Goal: Task Accomplishment & Management: Manage account settings

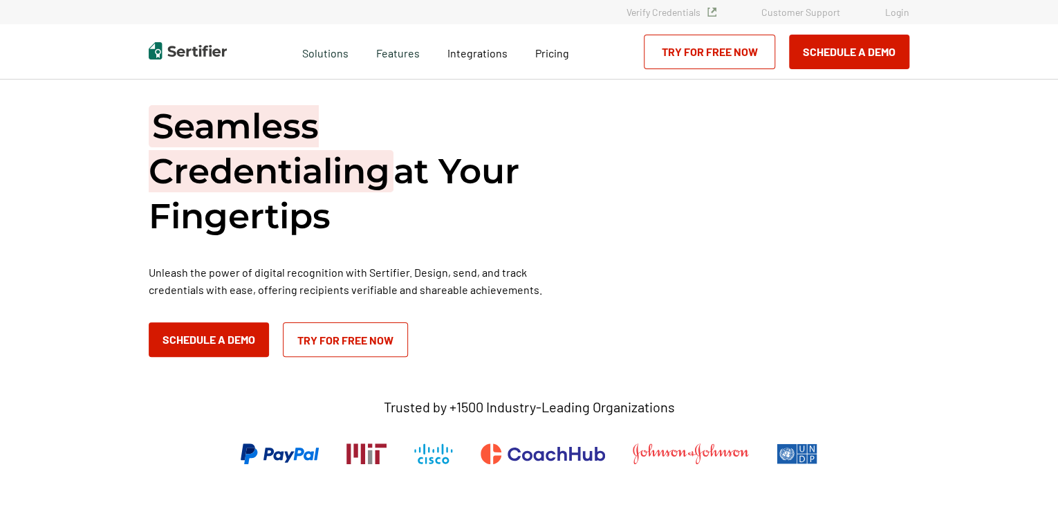
click at [901, 15] on link "Login" at bounding box center [897, 12] width 24 height 12
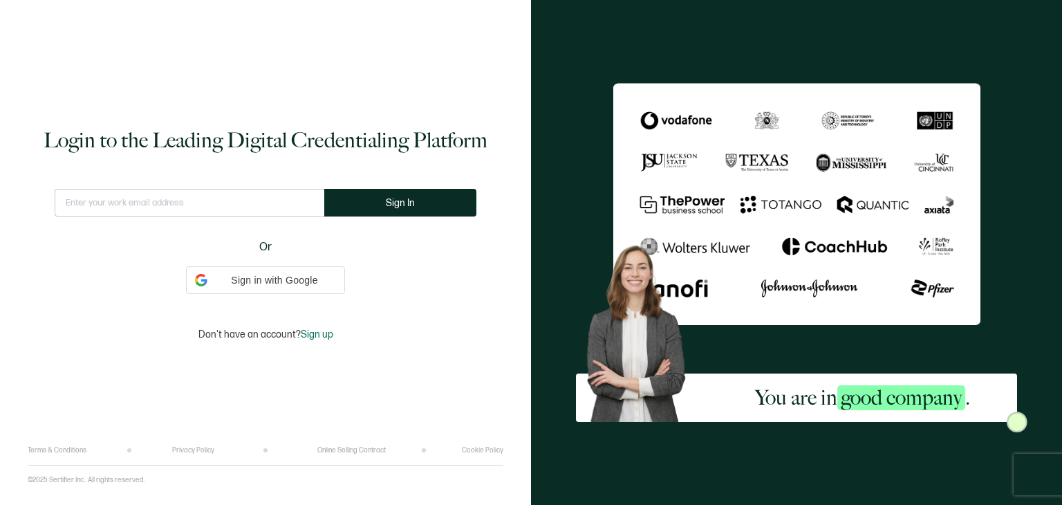
click at [180, 203] on input "text" at bounding box center [190, 203] width 270 height 28
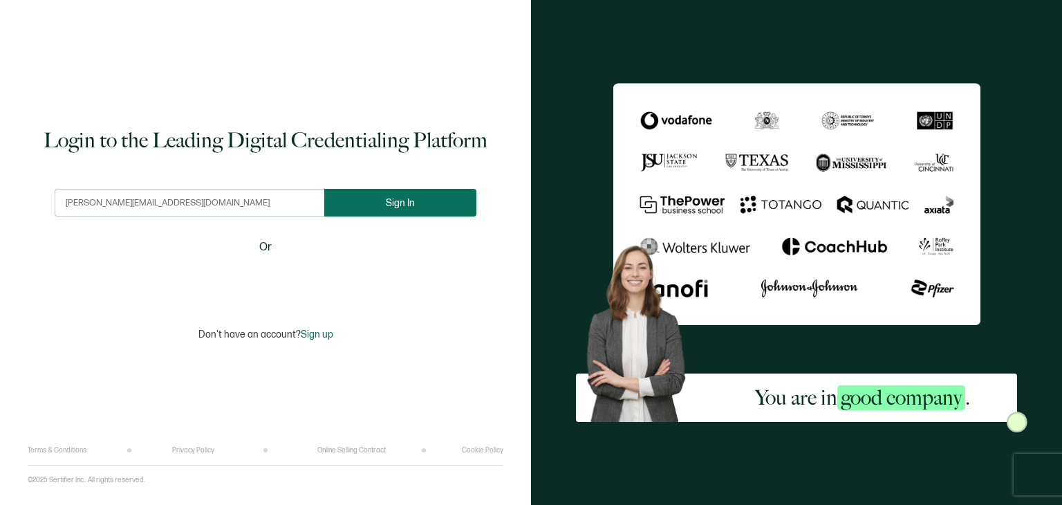
type input "katie@farmfoundation.org"
click at [379, 207] on button "Sign In" at bounding box center [406, 203] width 152 height 28
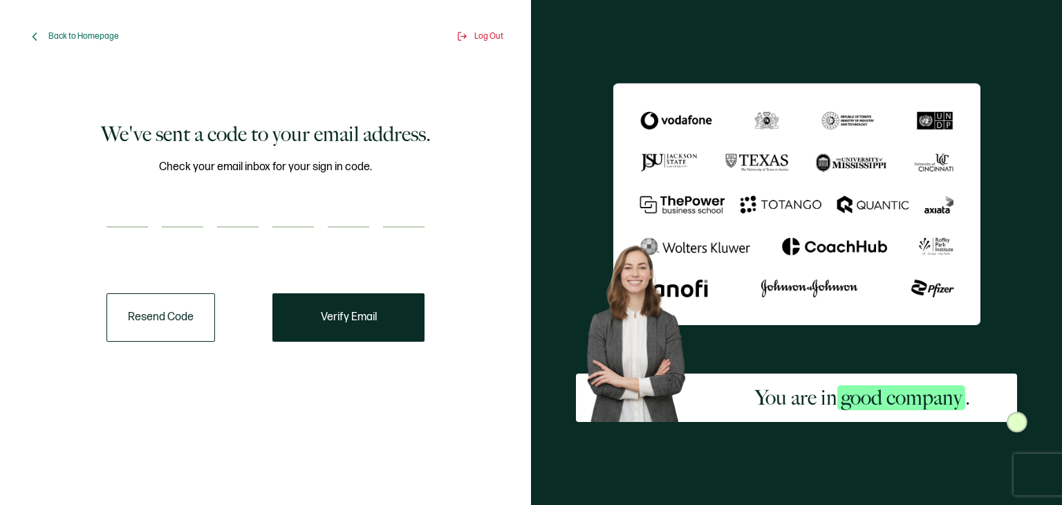
click at [124, 208] on input "number" at bounding box center [126, 214] width 41 height 28
type input "5"
type input "7"
type input "6"
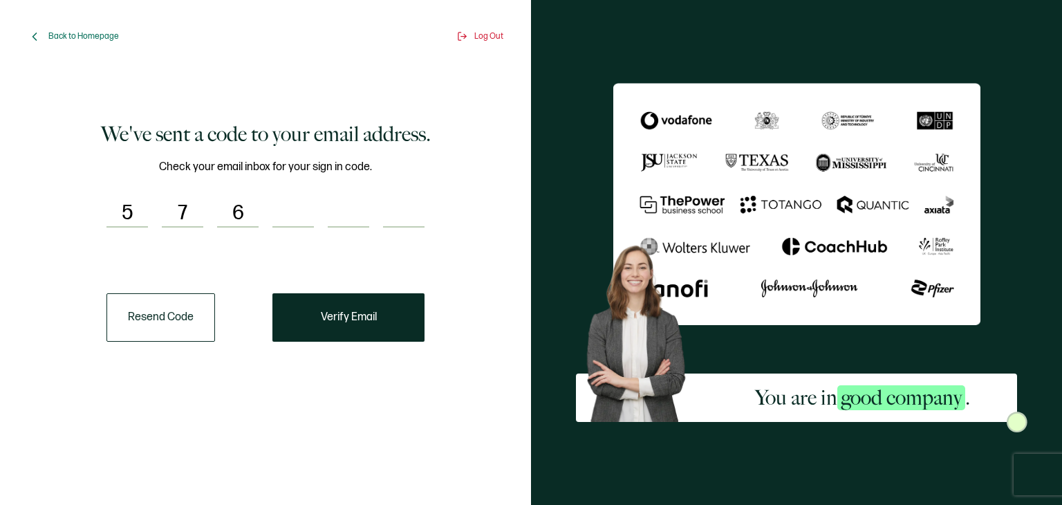
type input "8"
type input "2"
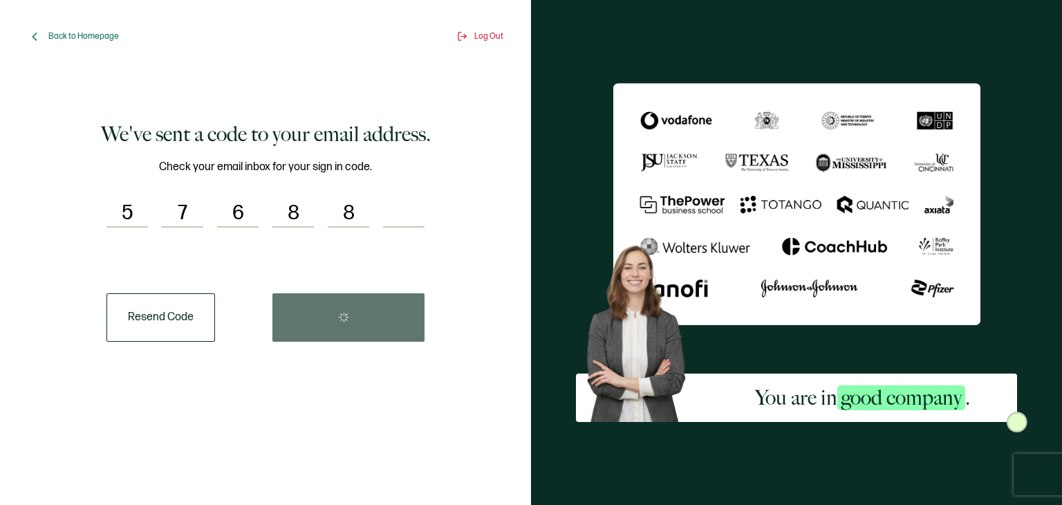
type input "5"
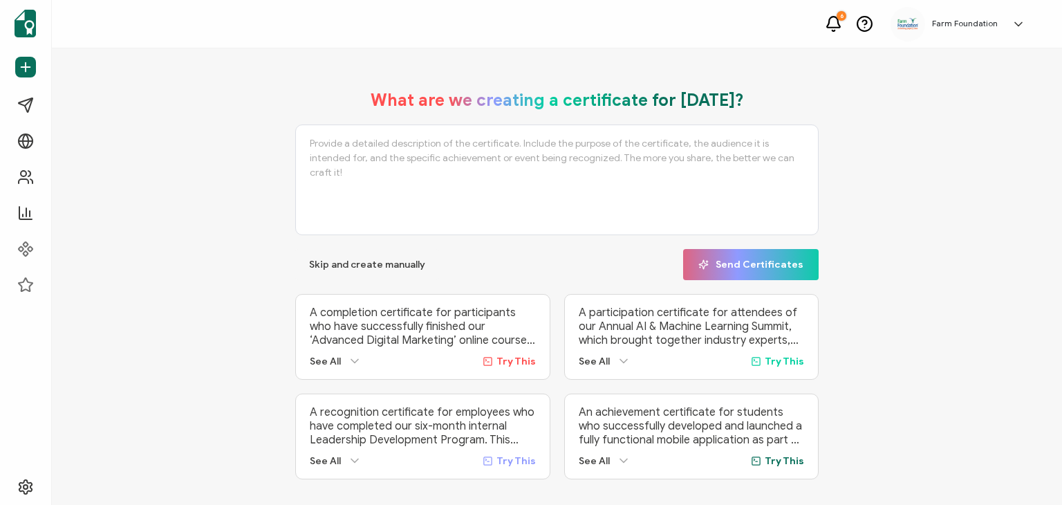
click at [1017, 22] on icon at bounding box center [1018, 24] width 14 height 14
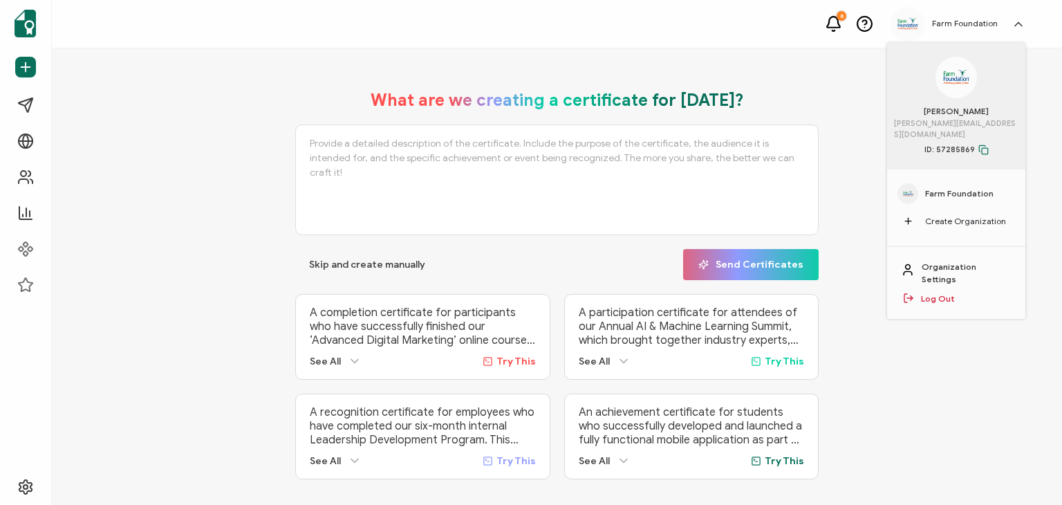
click at [951, 187] on span "Farm Foundation" at bounding box center [959, 193] width 68 height 12
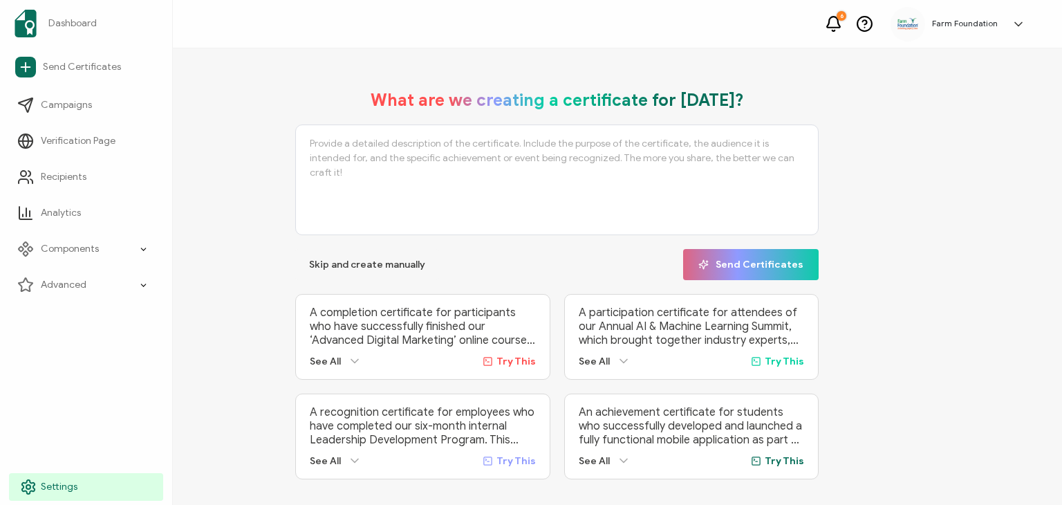
click at [47, 484] on span "Settings" at bounding box center [59, 487] width 37 height 14
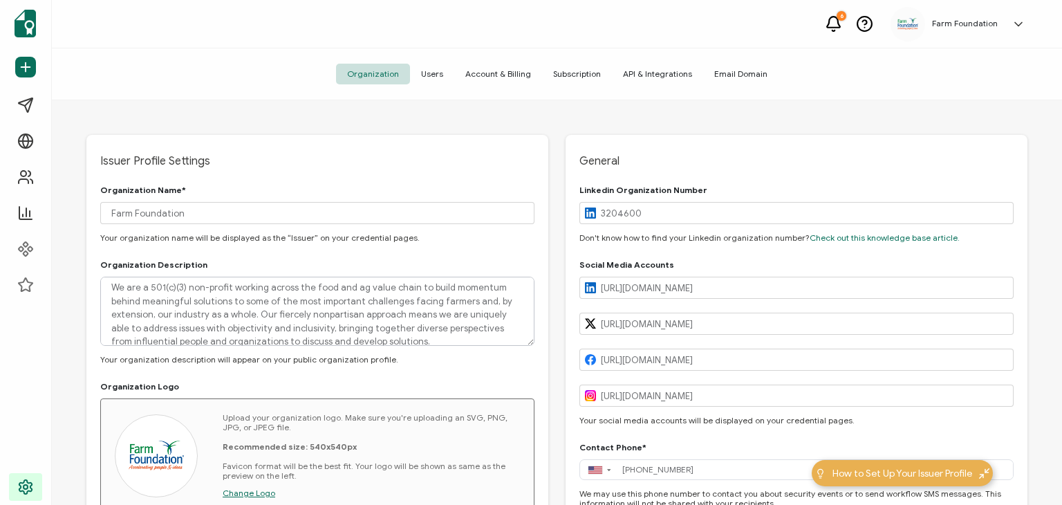
type input "Illinois"
type input "United States"
click at [435, 75] on span "Users" at bounding box center [432, 74] width 44 height 21
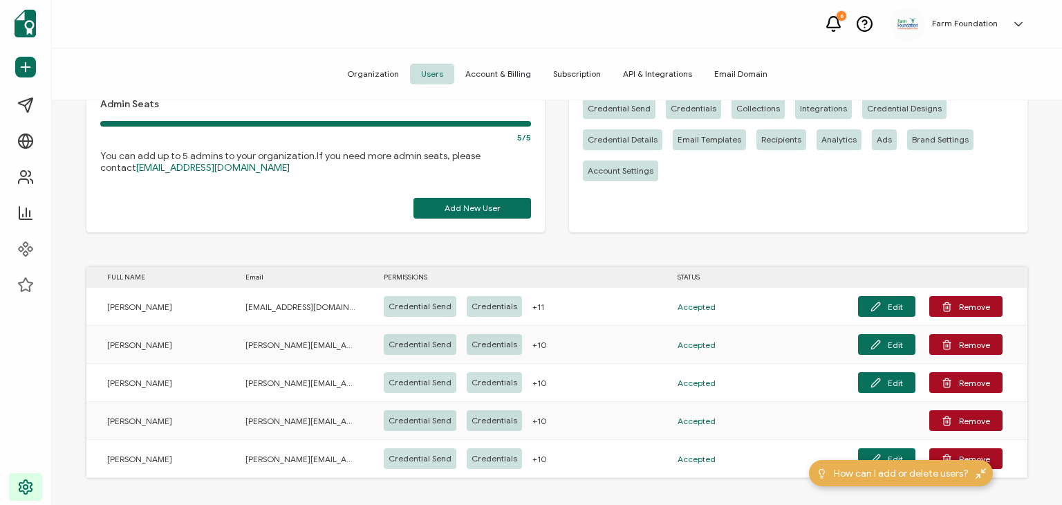
scroll to position [77, 0]
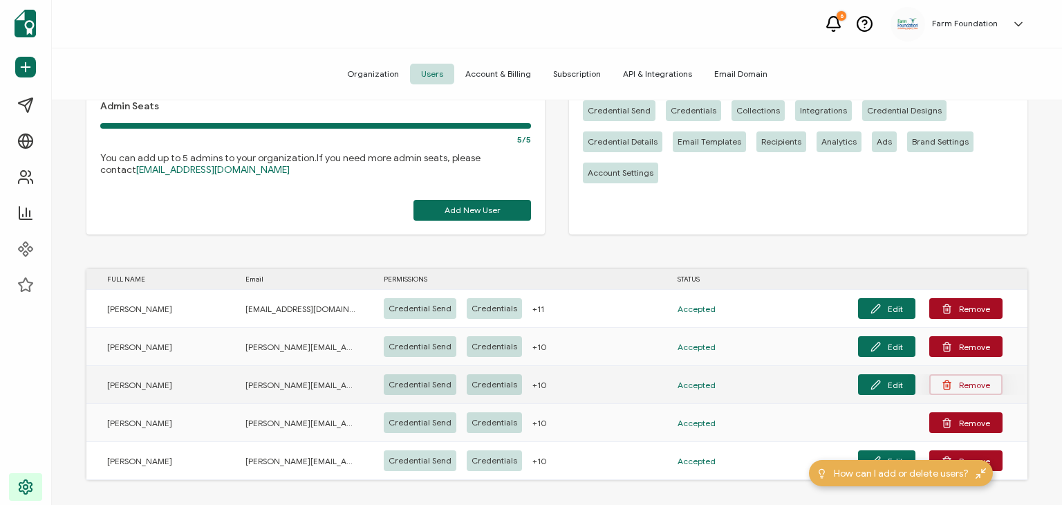
click at [959, 379] on button "Remove" at bounding box center [965, 384] width 73 height 21
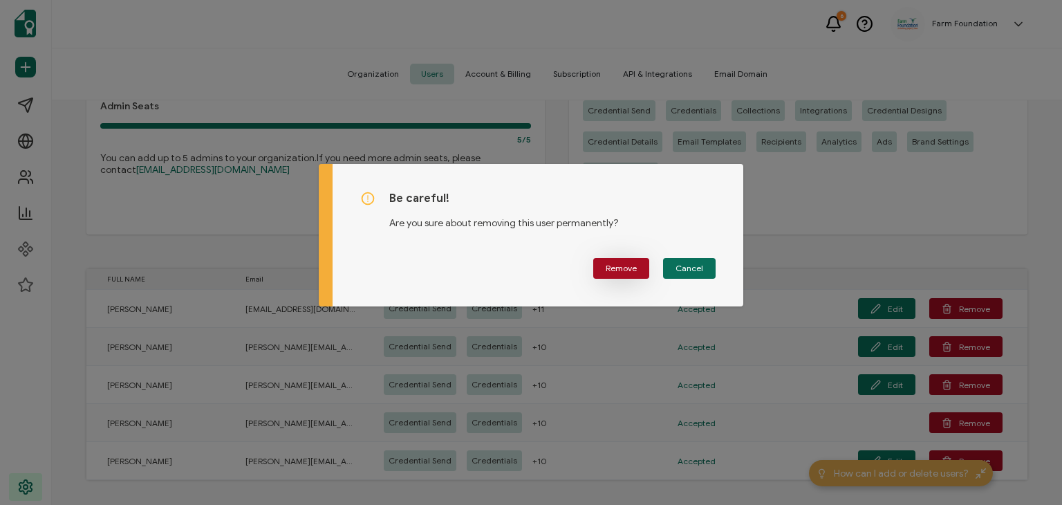
click at [618, 261] on button "Remove" at bounding box center [621, 268] width 56 height 21
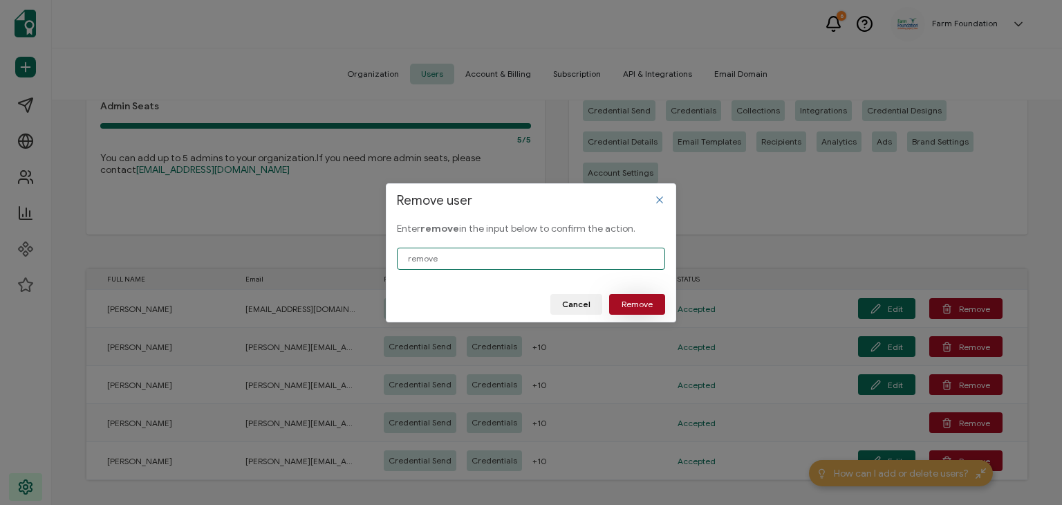
type input "remove"
click at [644, 300] on span "Remove" at bounding box center [636, 304] width 31 height 8
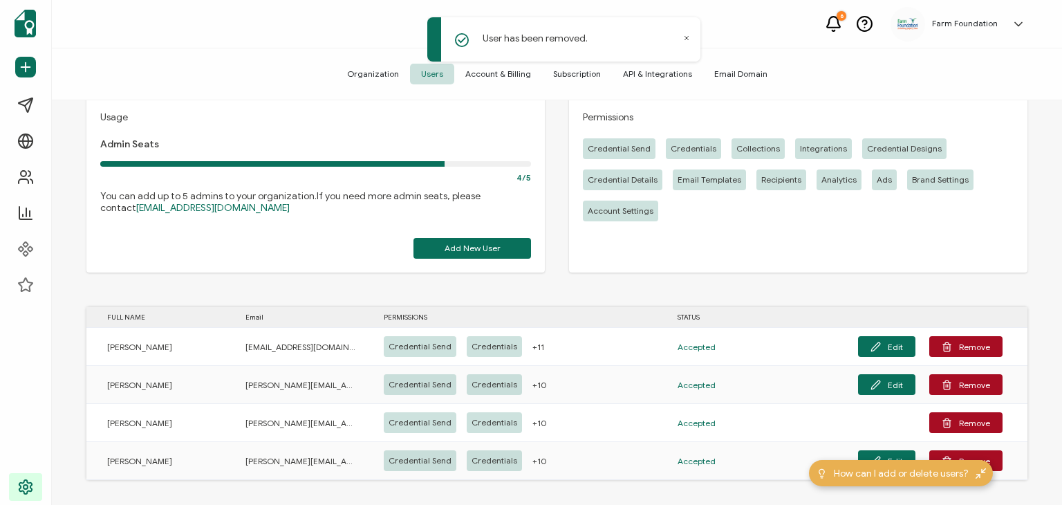
scroll to position [44, 0]
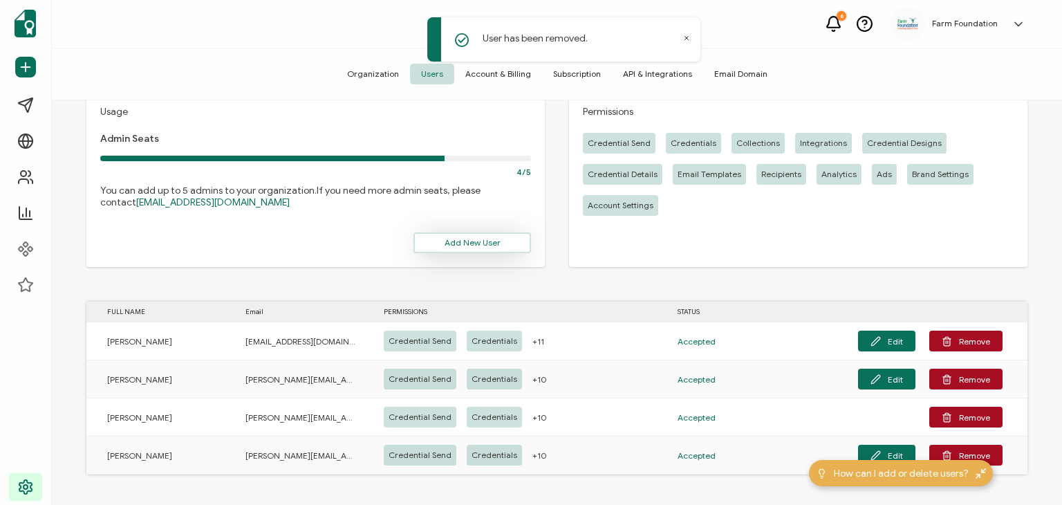
click at [481, 244] on span "Add New User" at bounding box center [472, 242] width 56 height 8
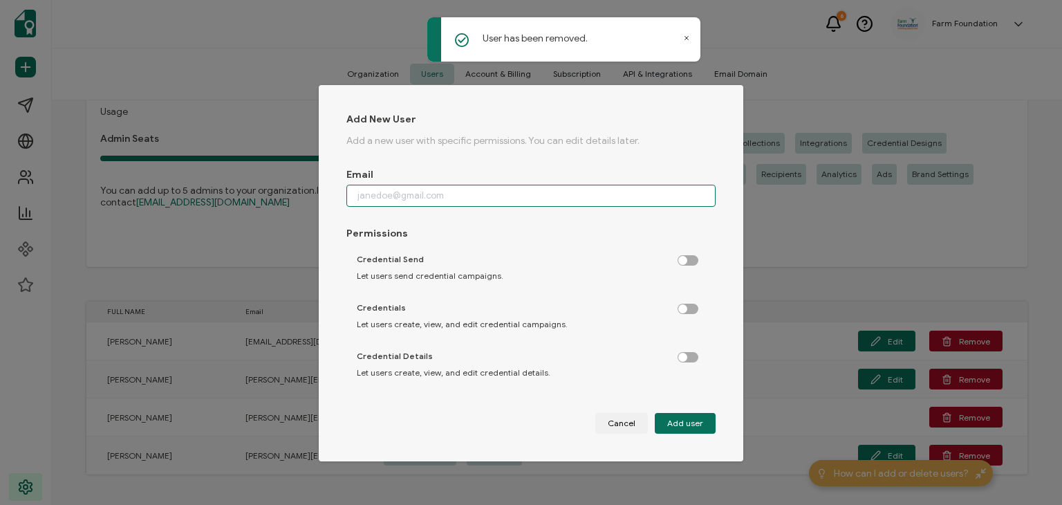
click at [418, 195] on input "dialog" at bounding box center [530, 196] width 369 height 22
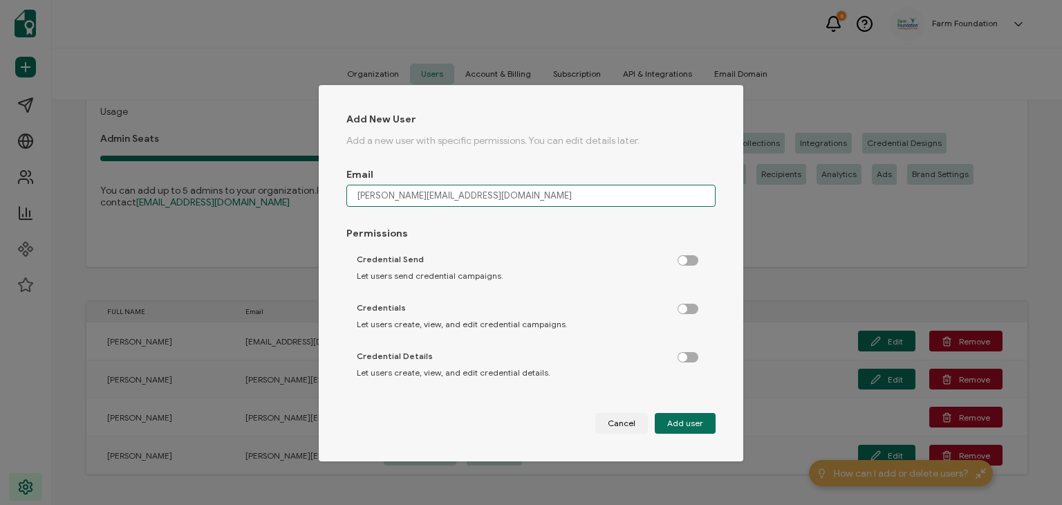
type input "chrissie@farmfoundation.org"
click at [677, 259] on label "dialog" at bounding box center [694, 256] width 35 height 3
click at [684, 260] on input "dialog" at bounding box center [688, 260] width 9 height 9
checkbox input "true"
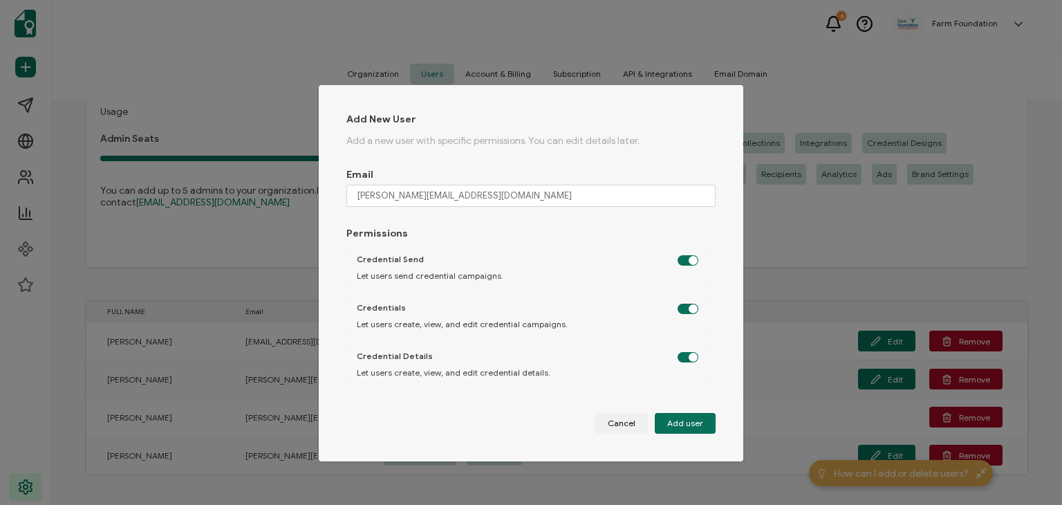
checkbox input "true"
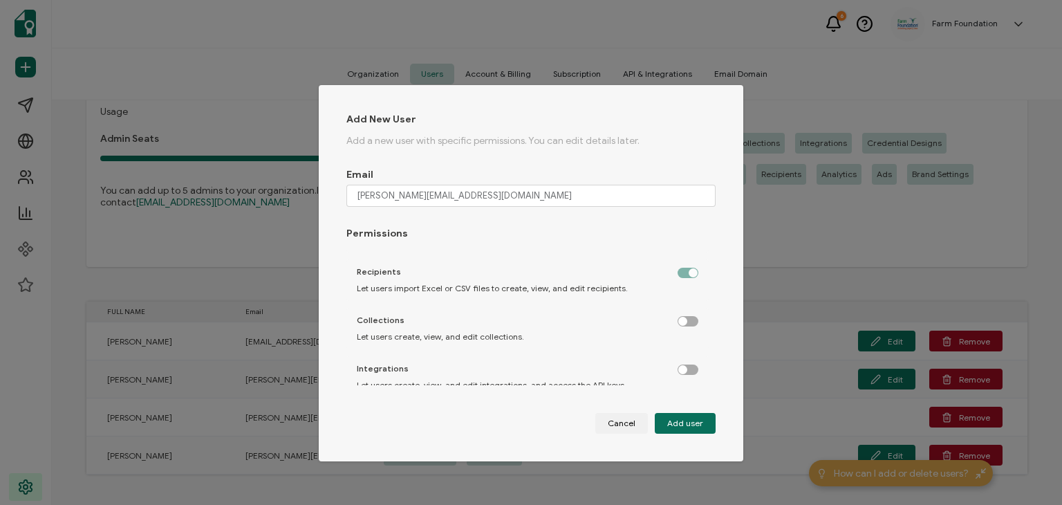
scroll to position [231, 0]
click at [677, 318] on label "dialog" at bounding box center [694, 315] width 35 height 3
click at [684, 320] on input "dialog" at bounding box center [688, 320] width 9 height 9
checkbox input "true"
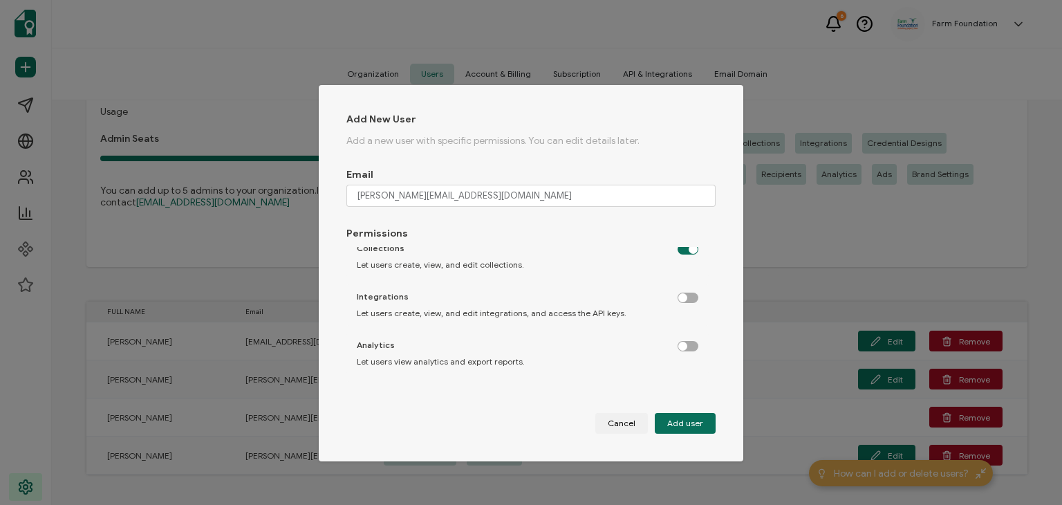
scroll to position [306, 0]
click at [677, 292] on label "dialog" at bounding box center [694, 289] width 35 height 3
click at [684, 292] on input "dialog" at bounding box center [688, 294] width 9 height 9
checkbox input "true"
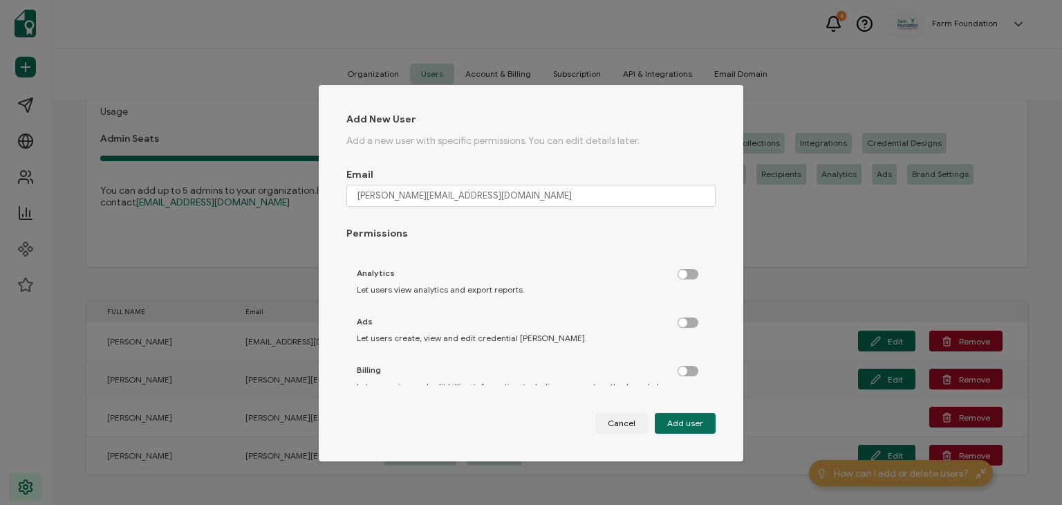
scroll to position [375, 0]
click at [677, 271] on label "dialog" at bounding box center [694, 268] width 35 height 3
click at [684, 276] on input "dialog" at bounding box center [688, 273] width 9 height 9
checkbox input "true"
click at [679, 319] on label "dialog" at bounding box center [694, 317] width 35 height 3
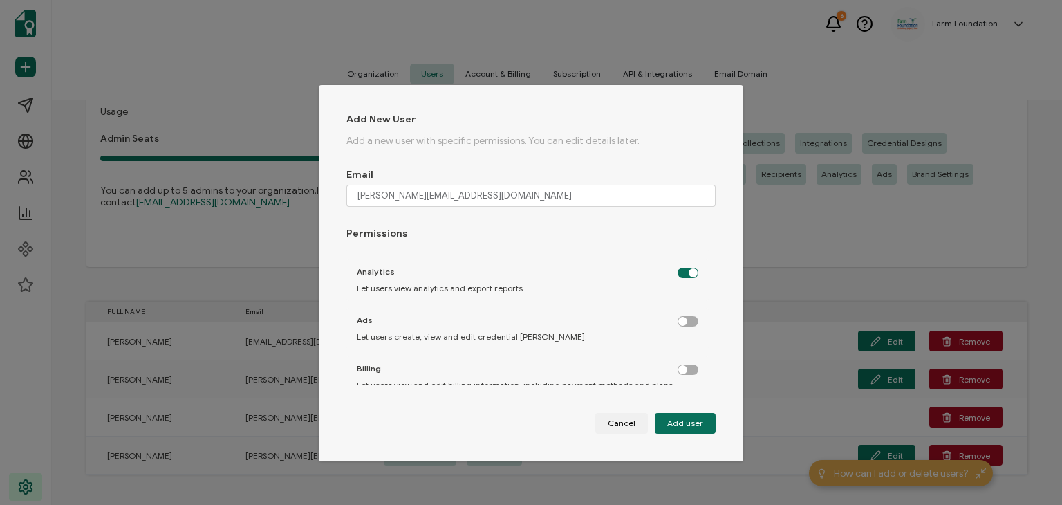
click at [684, 324] on input "dialog" at bounding box center [688, 321] width 9 height 9
checkbox input "true"
click at [664, 356] on div "Billing Let users view and edit billing information, including payment methods …" at bounding box center [527, 376] width 362 height 41
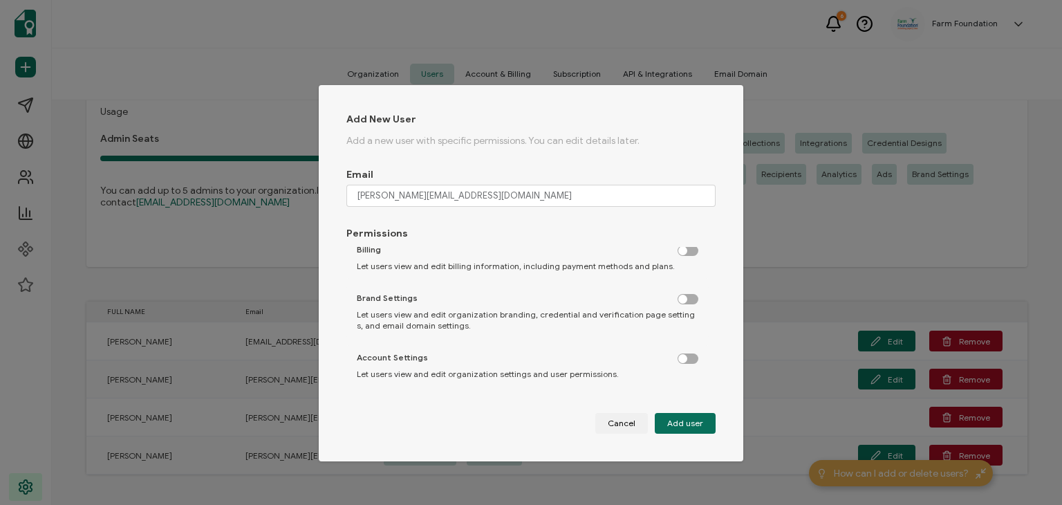
scroll to position [495, 0]
click at [677, 296] on label "dialog" at bounding box center [694, 293] width 35 height 3
click at [684, 298] on input "dialog" at bounding box center [688, 298] width 9 height 9
checkbox input "true"
click at [677, 247] on label "dialog" at bounding box center [694, 245] width 35 height 3
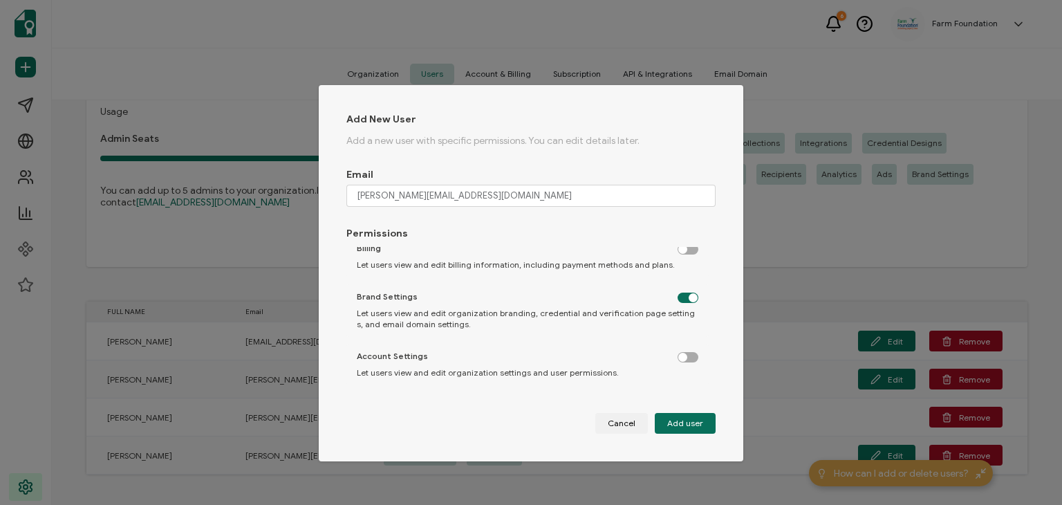
click at [684, 252] on input "dialog" at bounding box center [688, 249] width 9 height 9
checkbox input "true"
click at [677, 357] on label "dialog" at bounding box center [694, 354] width 35 height 3
click at [684, 357] on input "dialog" at bounding box center [688, 359] width 9 height 9
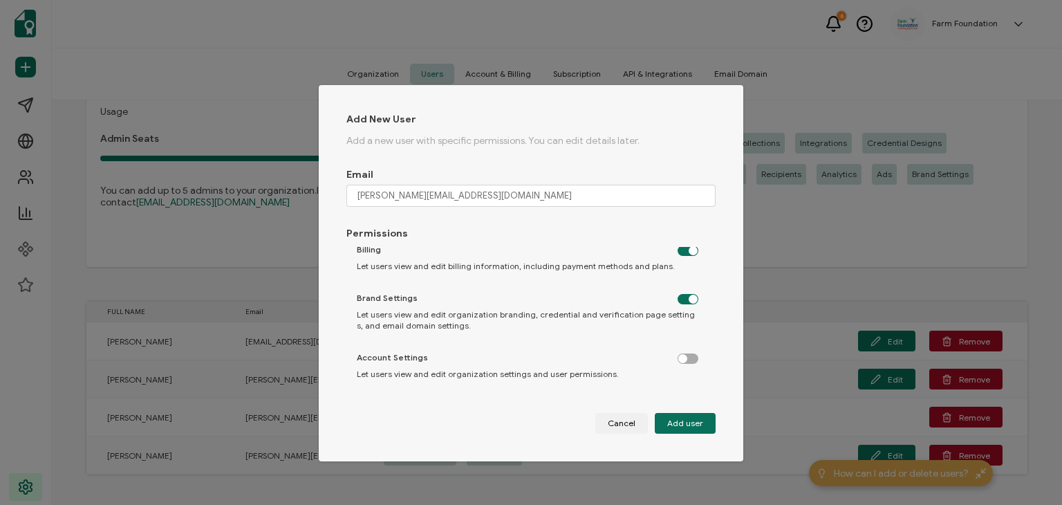
checkbox input "true"
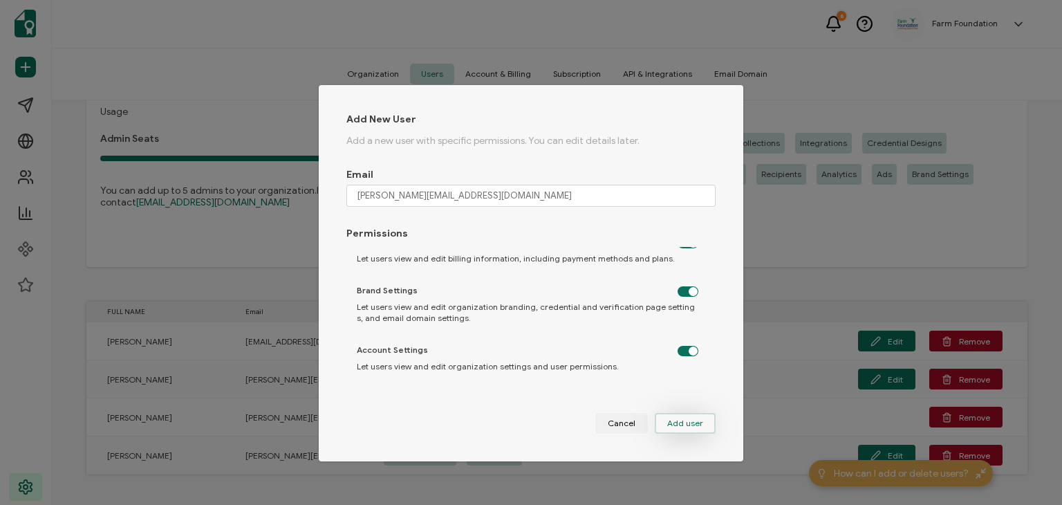
click at [697, 421] on span "Add user" at bounding box center [685, 423] width 36 height 8
checkbox input "false"
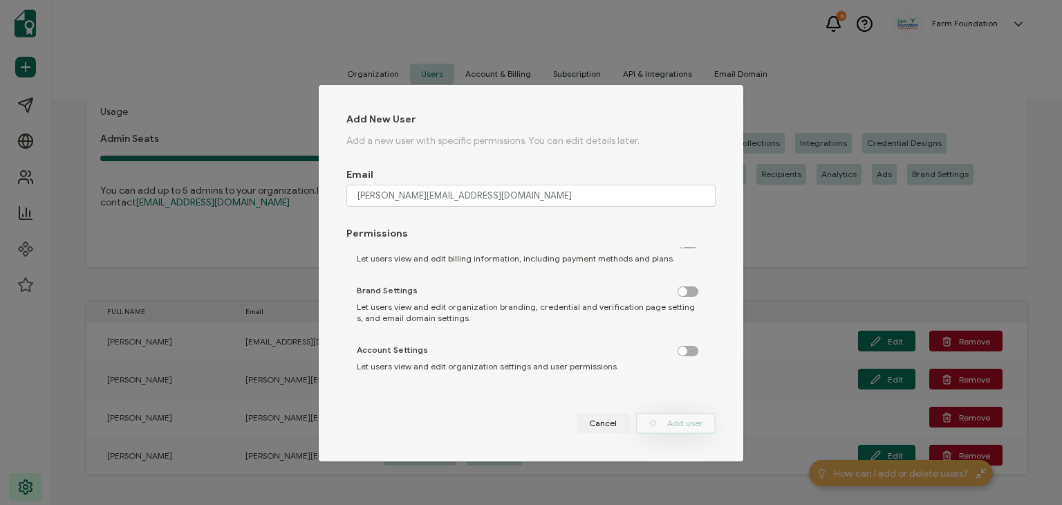
checkbox input "false"
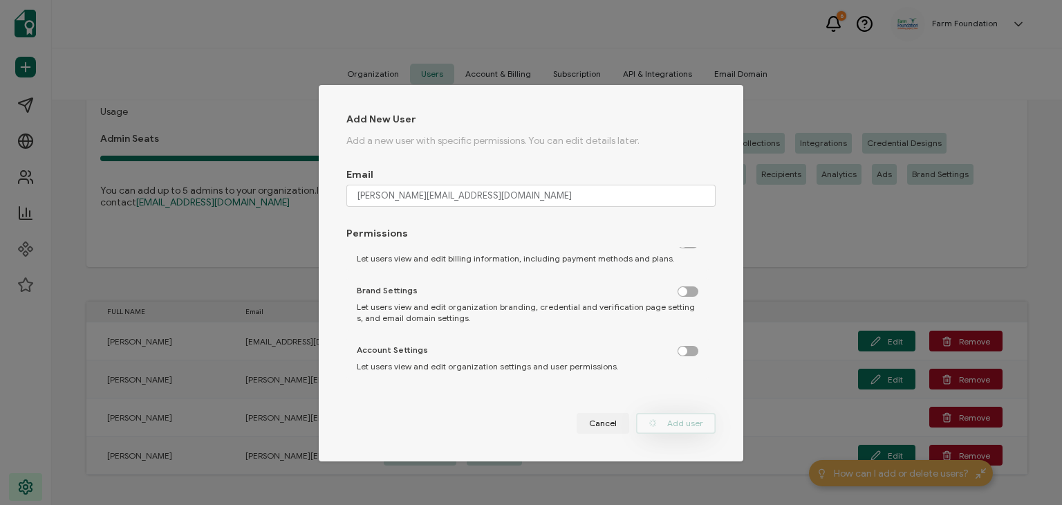
checkbox input "false"
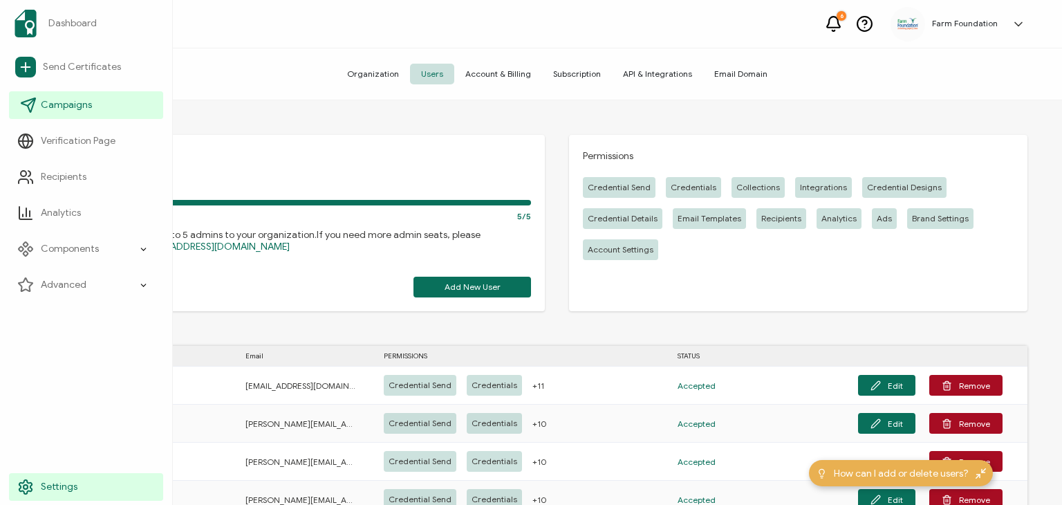
click at [35, 104] on icon at bounding box center [28, 105] width 17 height 17
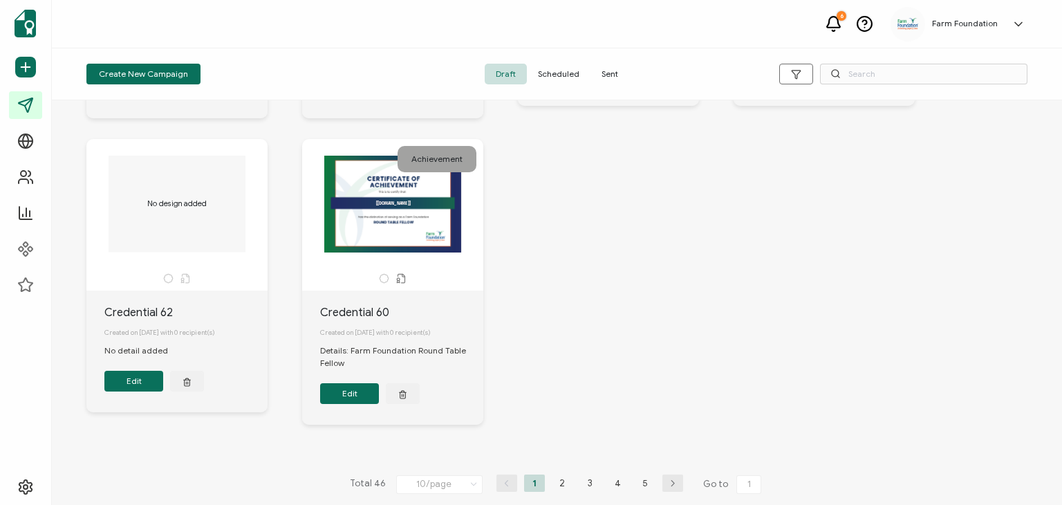
scroll to position [614, 0]
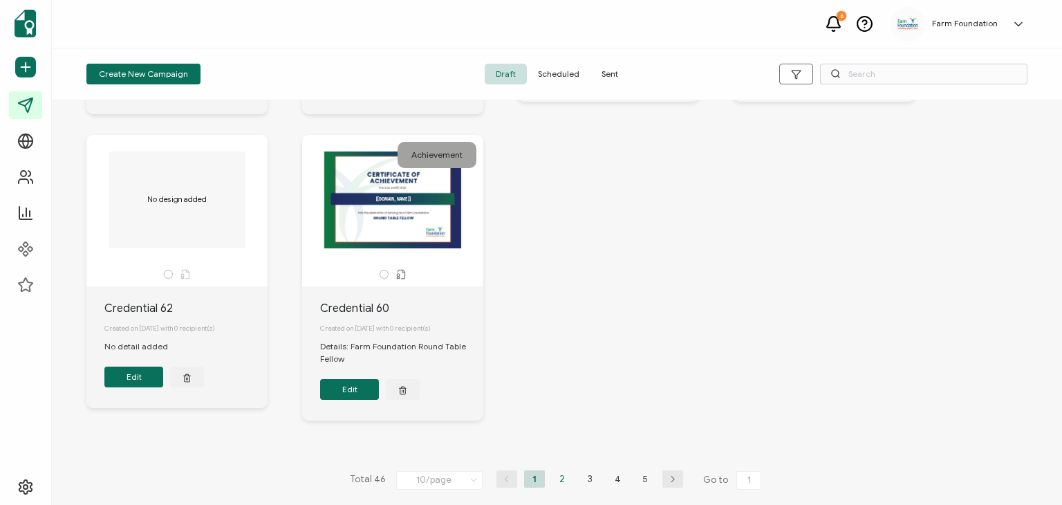
click at [558, 480] on li "2" at bounding box center [562, 478] width 21 height 17
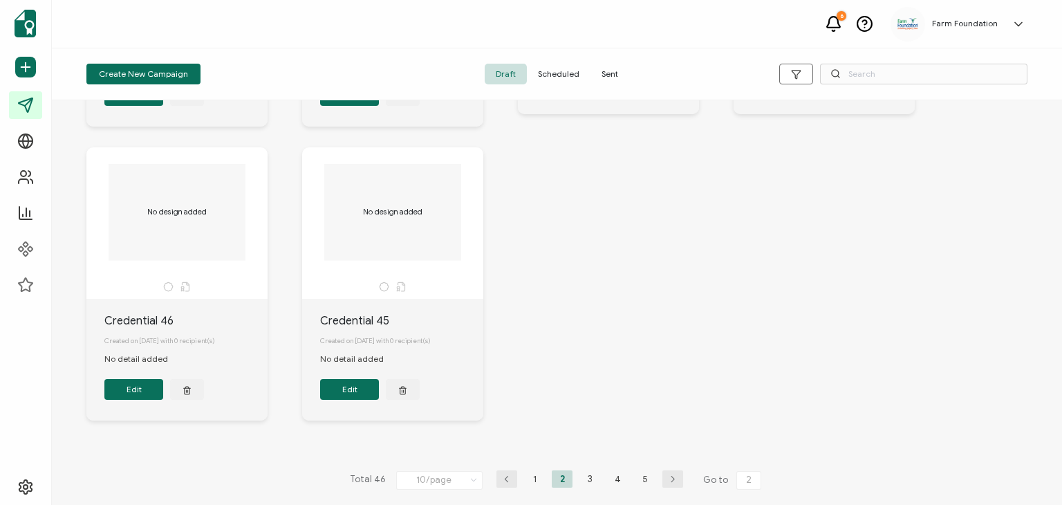
scroll to position [603, 0]
click at [584, 487] on li "3" at bounding box center [589, 478] width 21 height 17
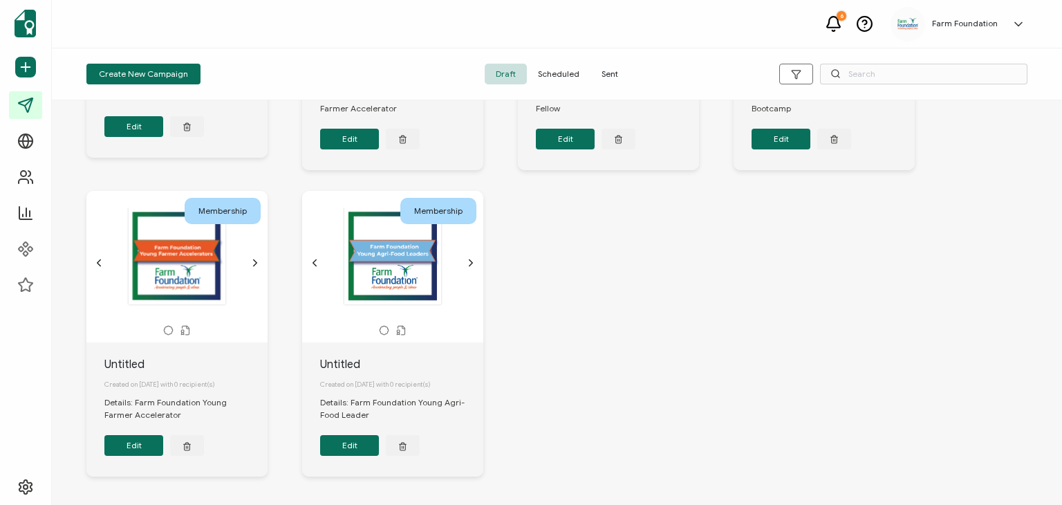
scroll to position [550, 0]
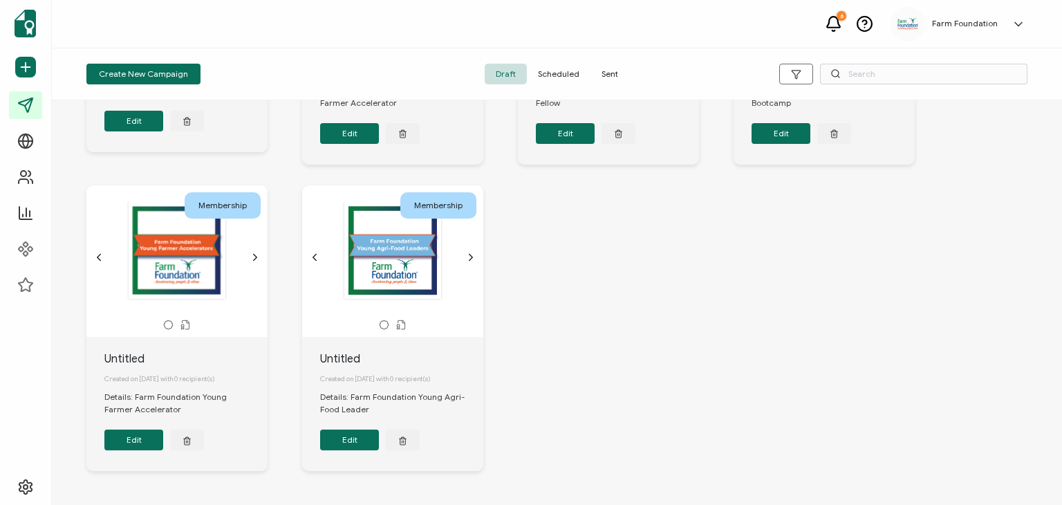
click at [182, 268] on div at bounding box center [176, 250] width 145 height 98
click at [218, 323] on div "Membership [recipient.name]" at bounding box center [176, 260] width 181 height 151
click at [220, 215] on div "Membership" at bounding box center [223, 205] width 76 height 26
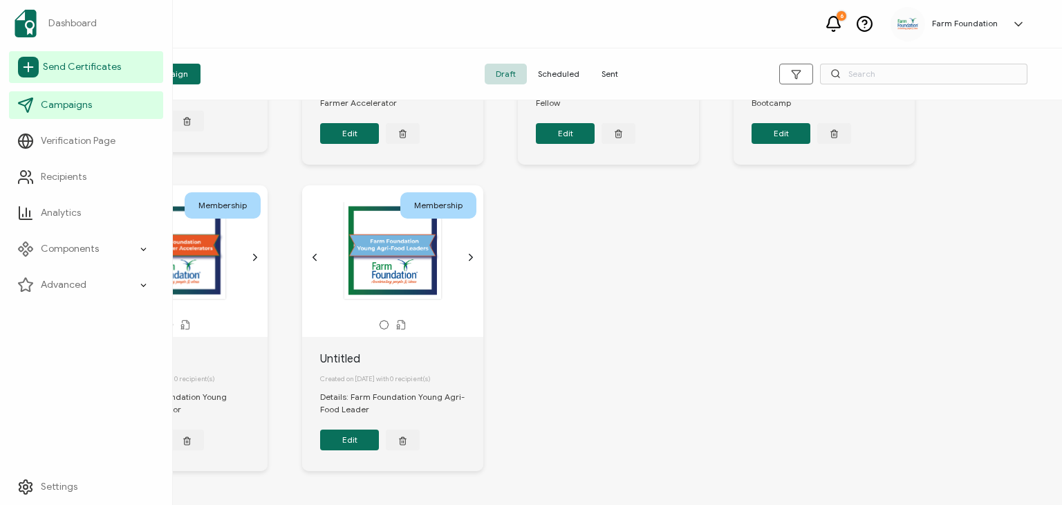
click at [103, 70] on span "Send Certificates" at bounding box center [82, 67] width 78 height 14
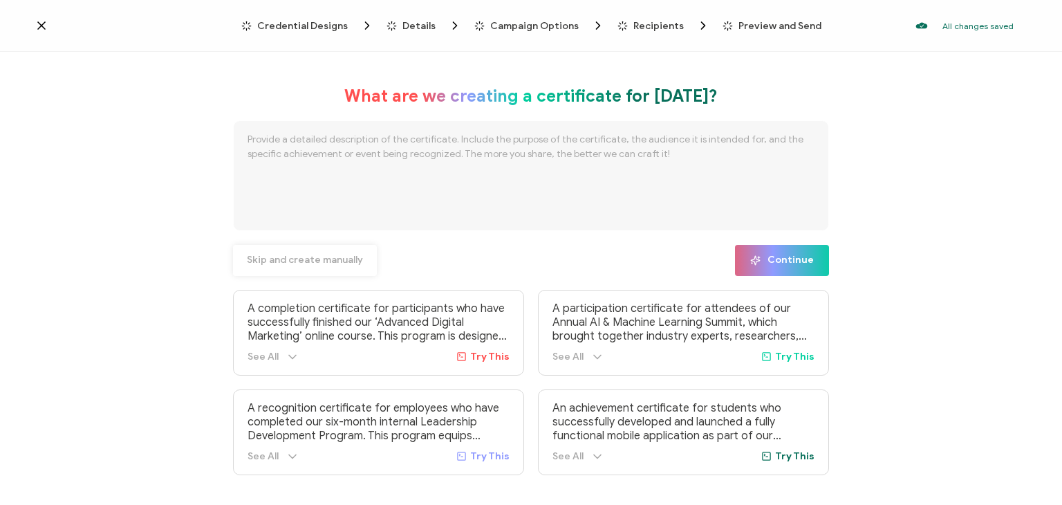
click at [303, 263] on span "Skip and create manually" at bounding box center [305, 260] width 116 height 10
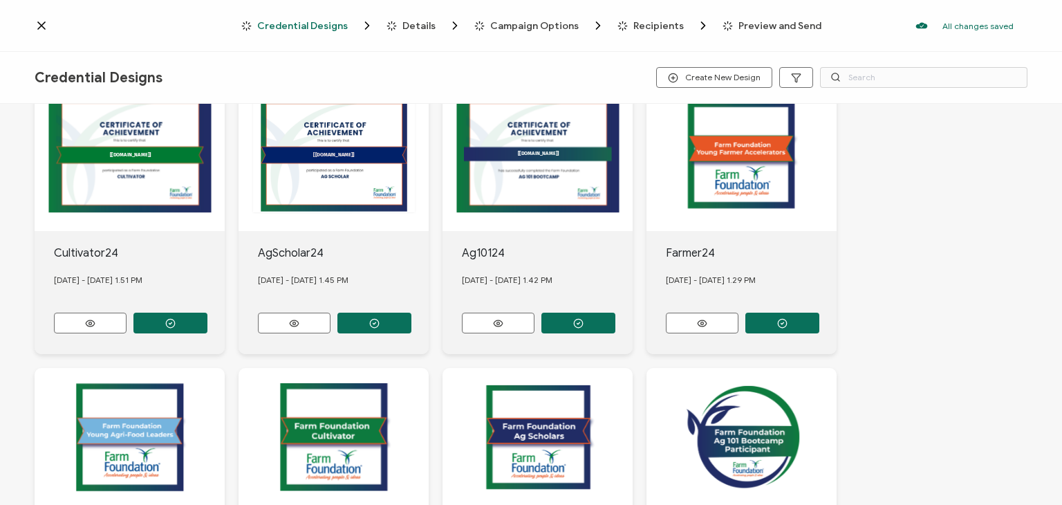
scroll to position [326, 0]
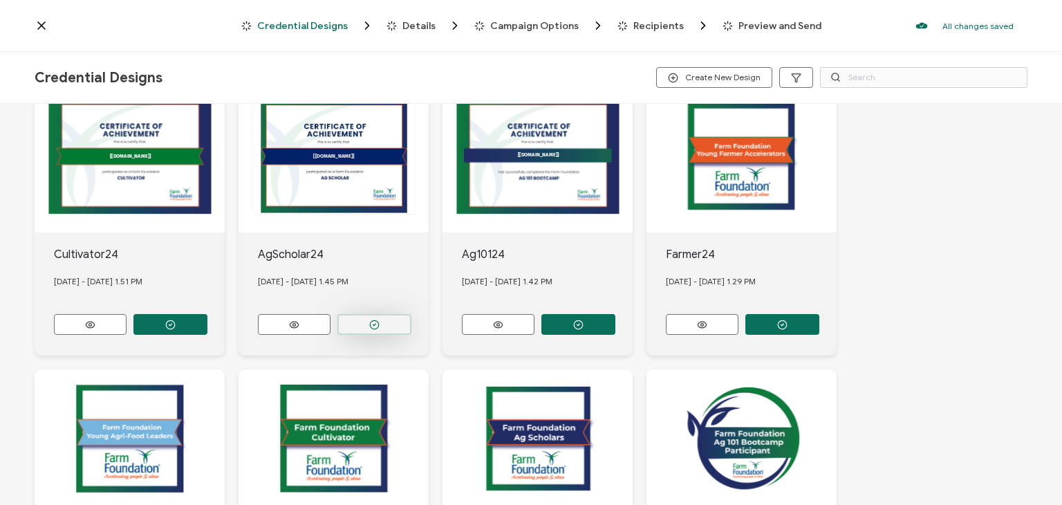
click at [175, 47] on circle "button" at bounding box center [170, 42] width 9 height 9
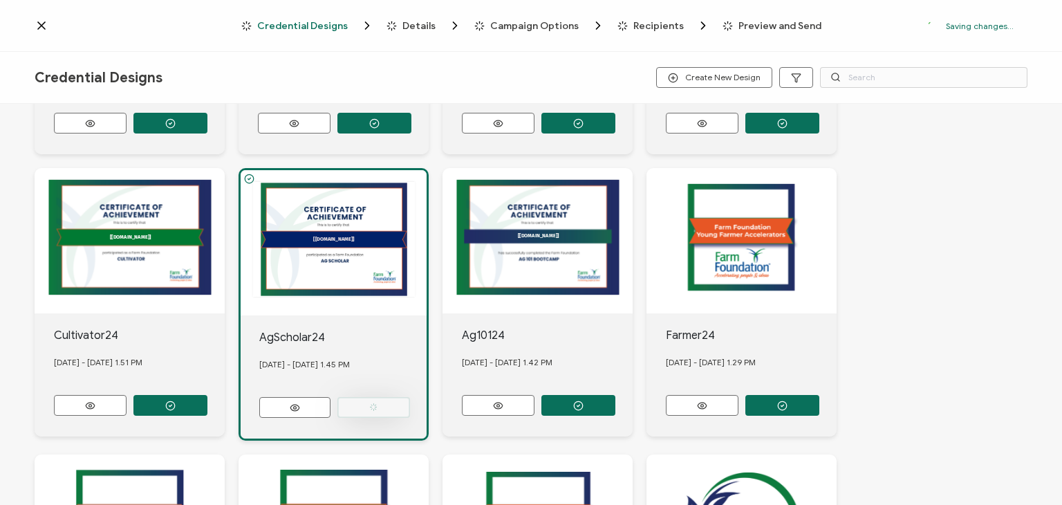
scroll to position [406, 0]
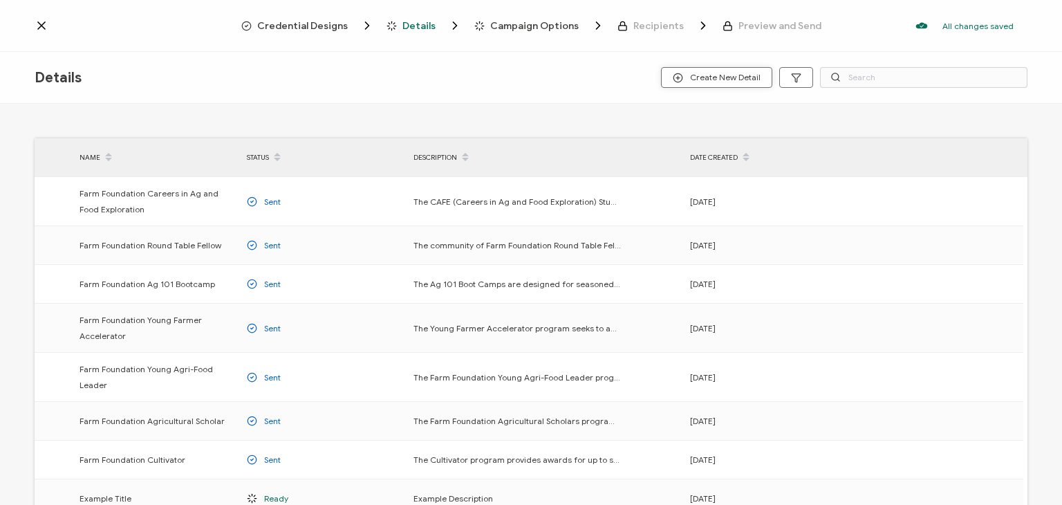
click at [734, 75] on span "Create New Detail" at bounding box center [717, 78] width 88 height 10
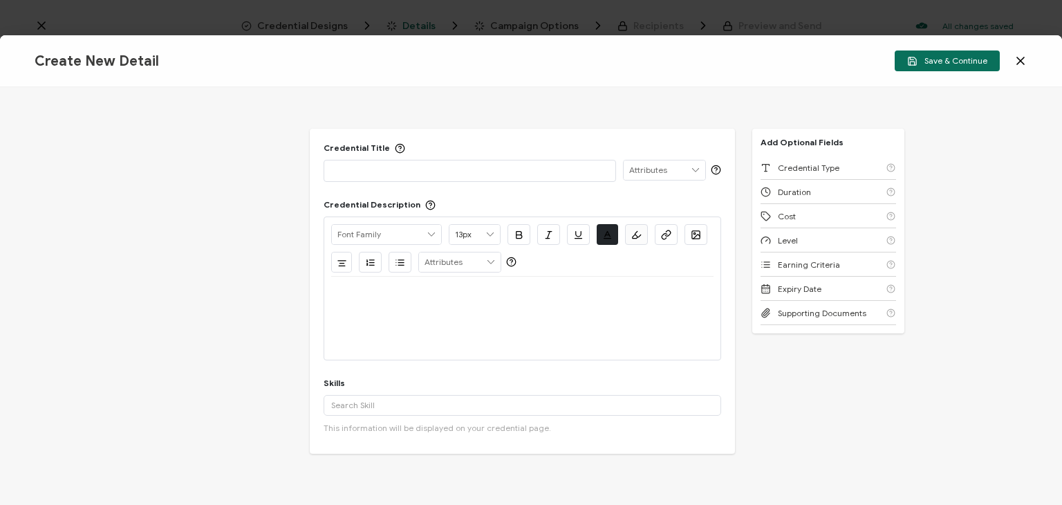
click at [451, 167] on p at bounding box center [469, 170] width 276 height 14
click at [1021, 66] on icon at bounding box center [1020, 61] width 14 height 14
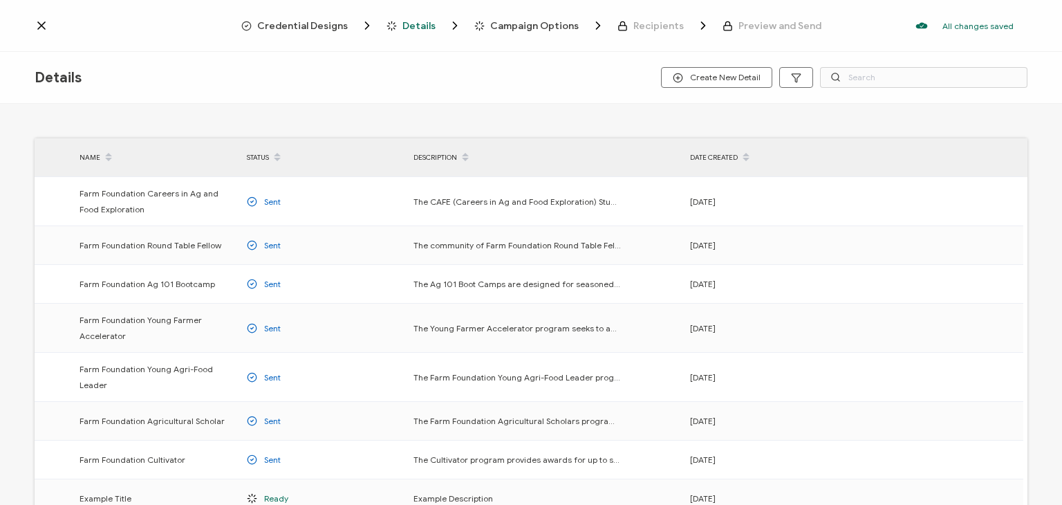
click at [514, 27] on span "Campaign Options" at bounding box center [534, 26] width 88 height 10
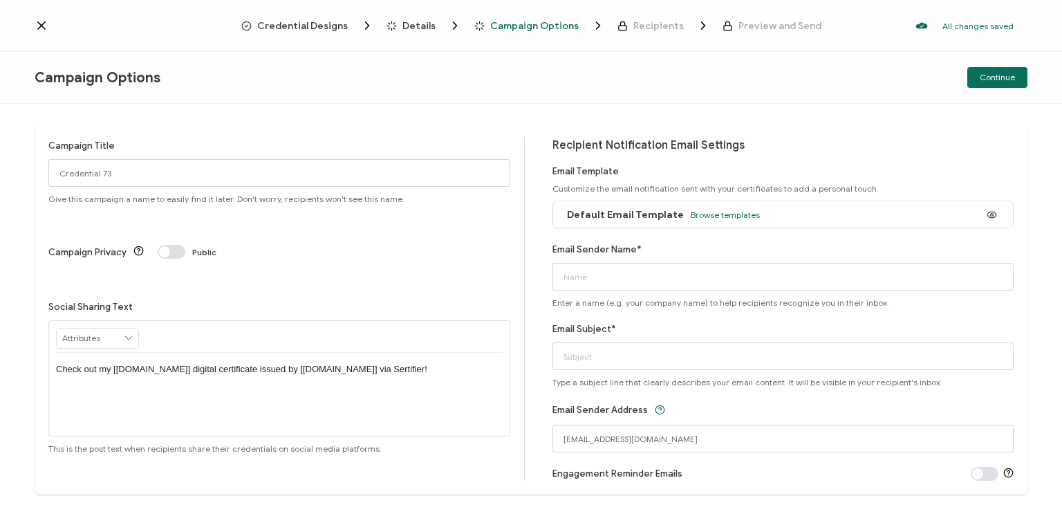
click at [420, 25] on span "Details" at bounding box center [418, 26] width 33 height 10
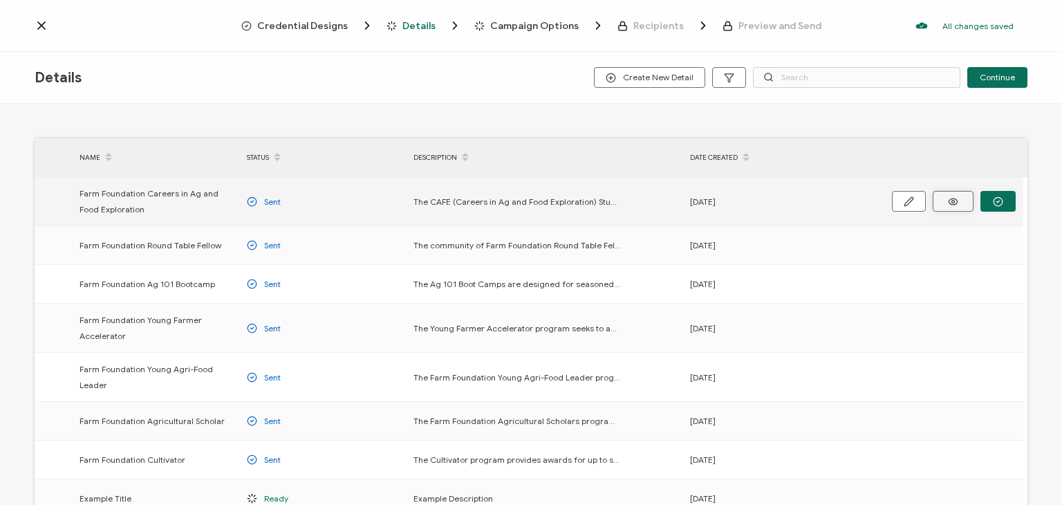
click at [953, 199] on icon at bounding box center [952, 201] width 17 height 10
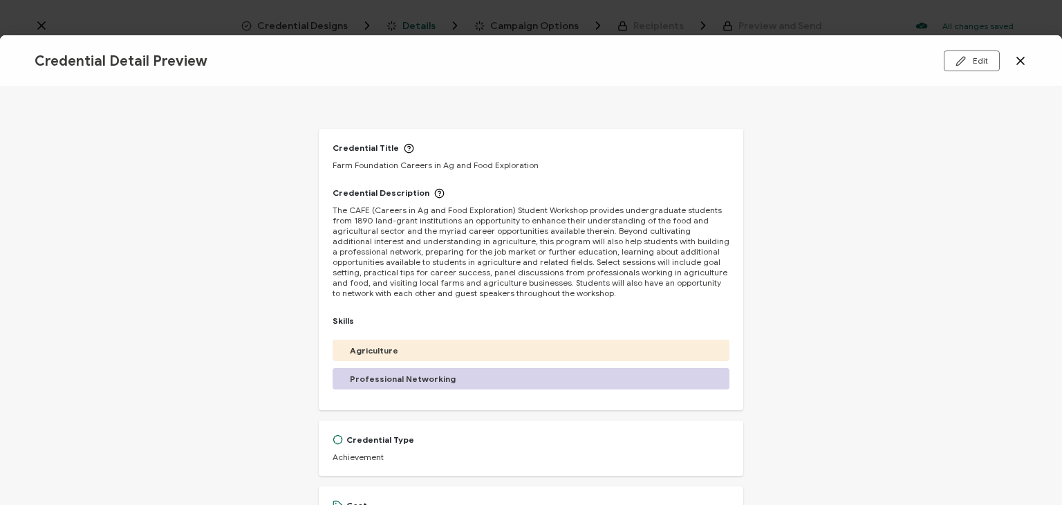
click at [1020, 61] on icon at bounding box center [1020, 60] width 7 height 7
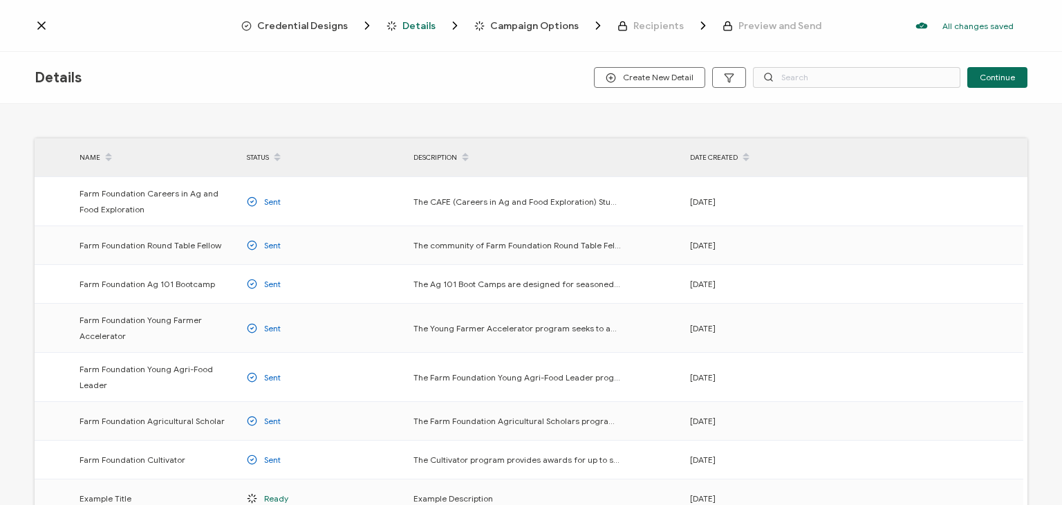
click at [37, 26] on icon at bounding box center [42, 26] width 14 height 14
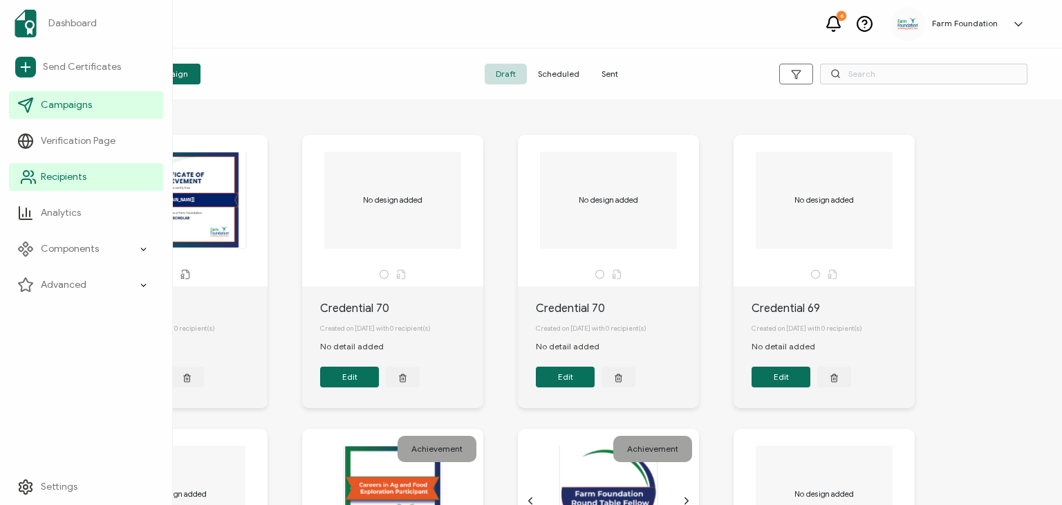
click at [71, 182] on span "Recipients" at bounding box center [64, 177] width 46 height 14
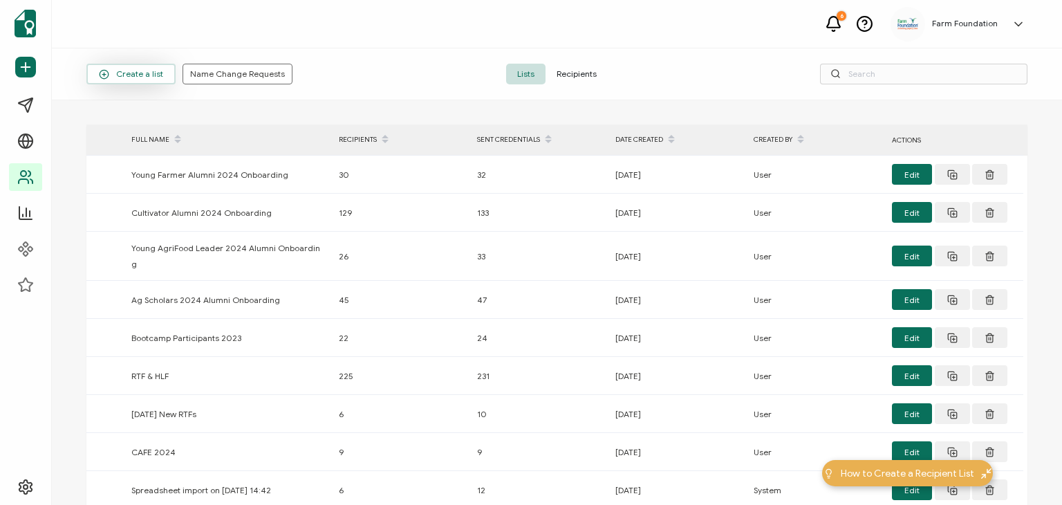
click at [136, 73] on span "Create a list" at bounding box center [131, 74] width 64 height 10
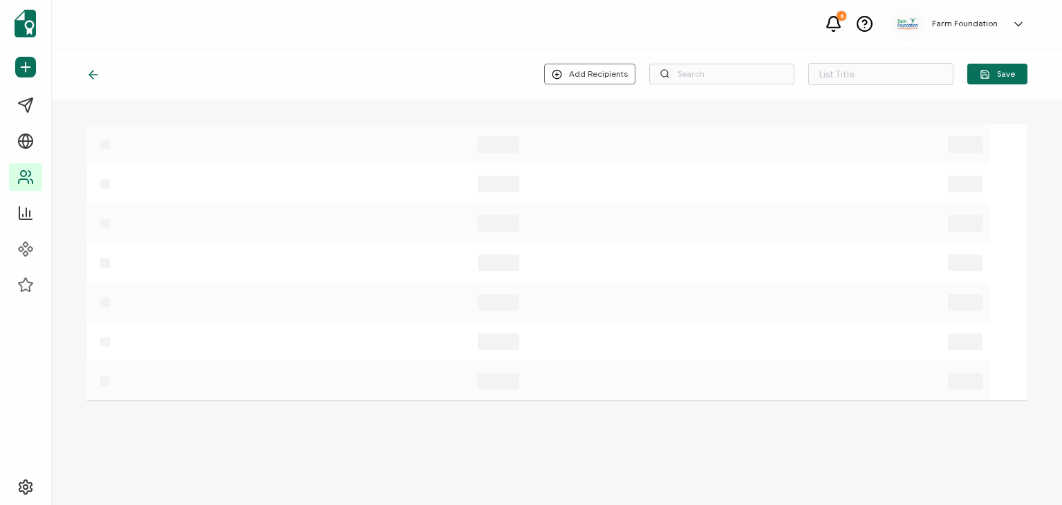
type input "List 17"
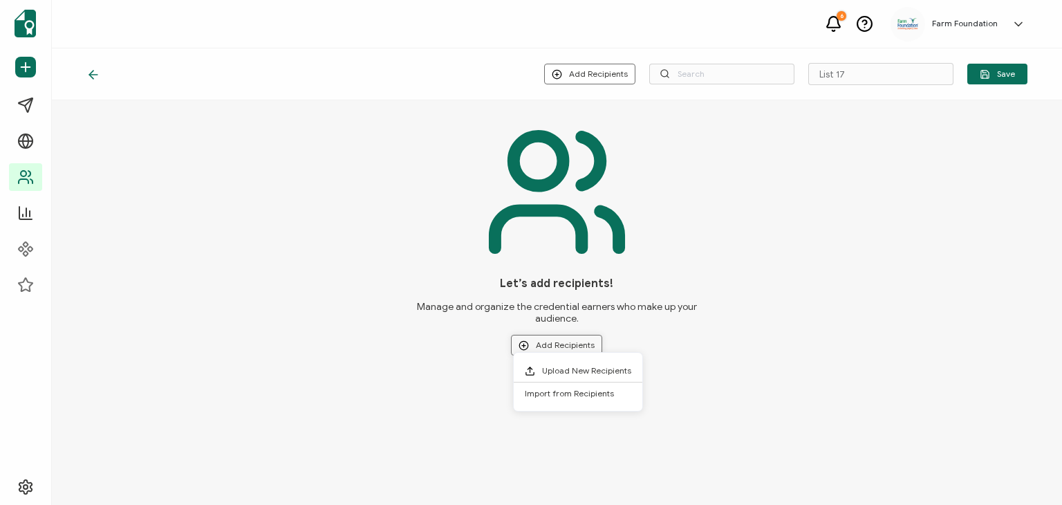
click at [567, 342] on button "Add Recipients" at bounding box center [556, 345] width 91 height 21
click at [575, 335] on button "Add Recipients" at bounding box center [556, 345] width 91 height 21
click at [570, 73] on button "Add Recipients" at bounding box center [589, 74] width 91 height 21
click at [682, 264] on div "Let’s add recipients! Manage and organize the credential earners who make up yo…" at bounding box center [556, 248] width 941 height 260
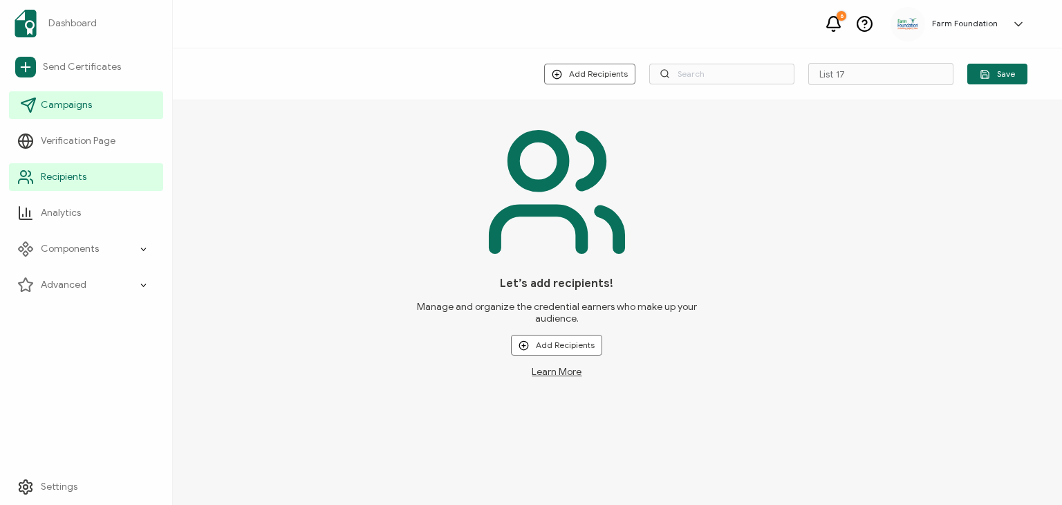
click at [58, 113] on link "Campaigns" at bounding box center [86, 105] width 154 height 28
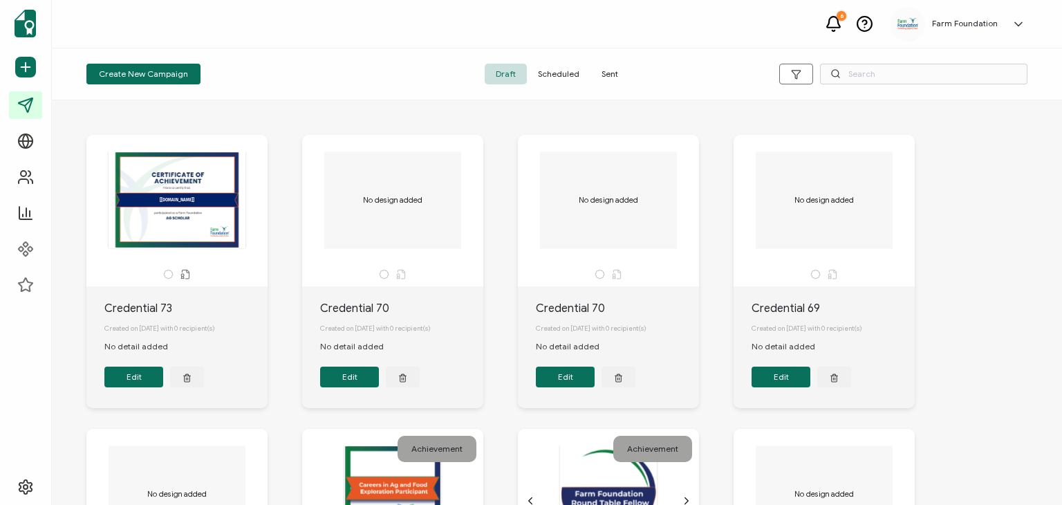
click at [608, 71] on span "Sent" at bounding box center [609, 74] width 39 height 21
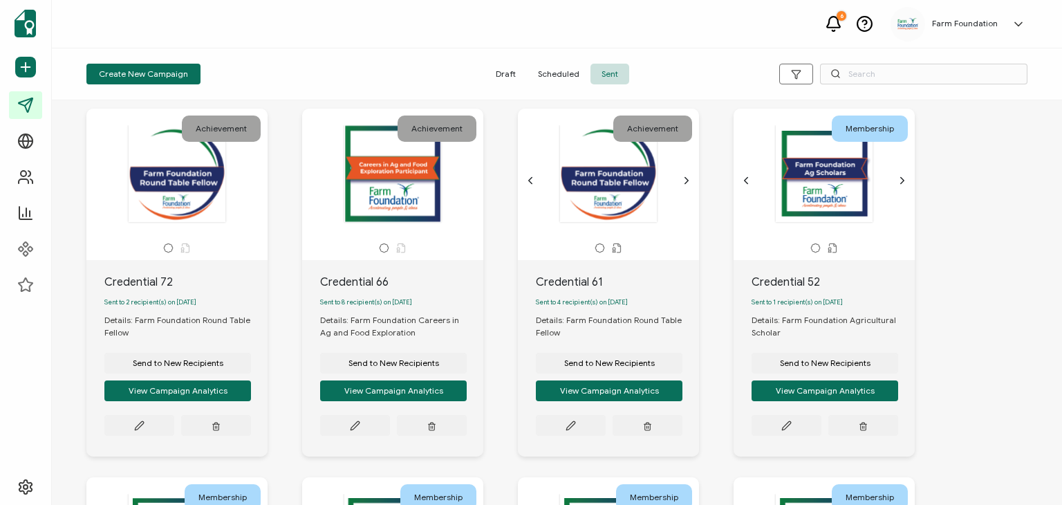
scroll to position [25, 0]
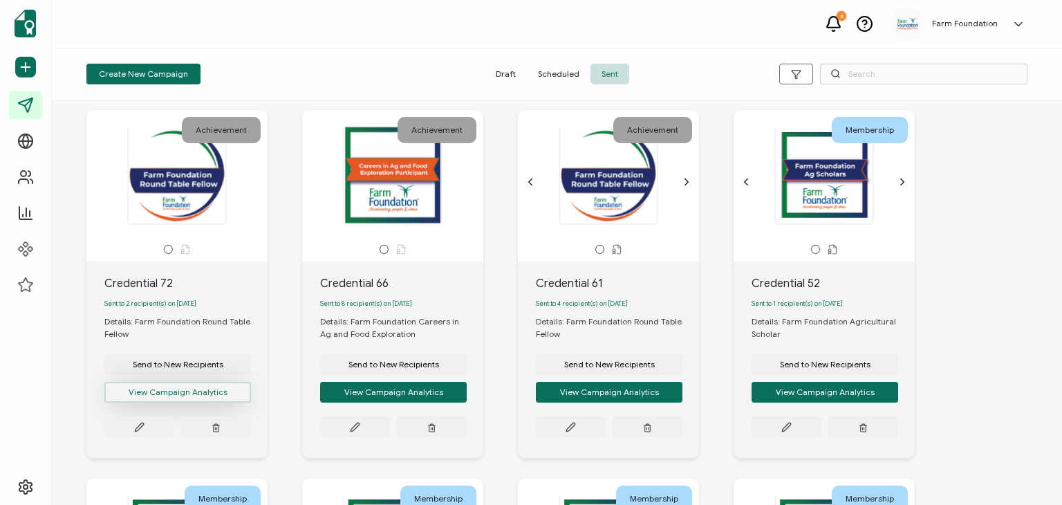
click at [185, 391] on button "View Campaign Analytics" at bounding box center [177, 392] width 147 height 21
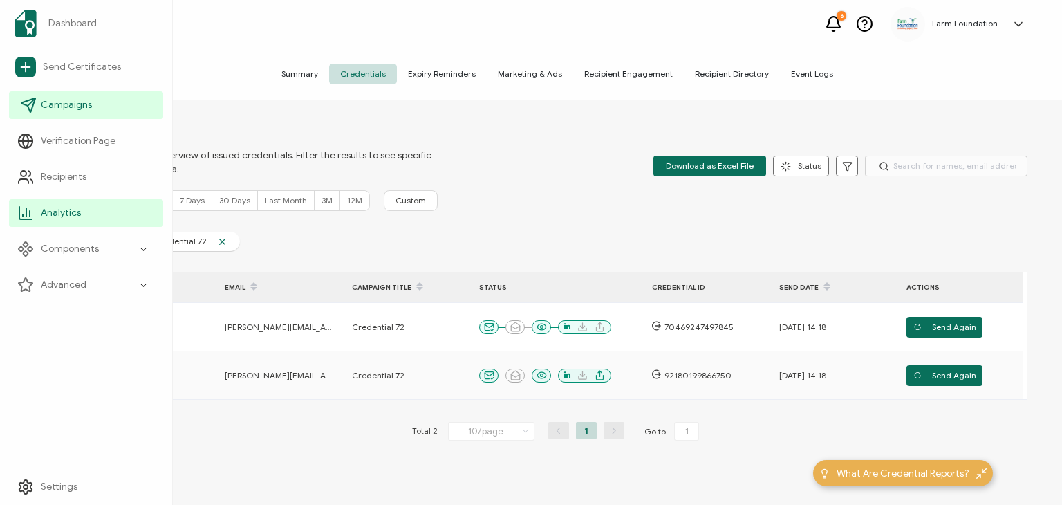
click at [71, 112] on link "Campaigns" at bounding box center [86, 105] width 154 height 28
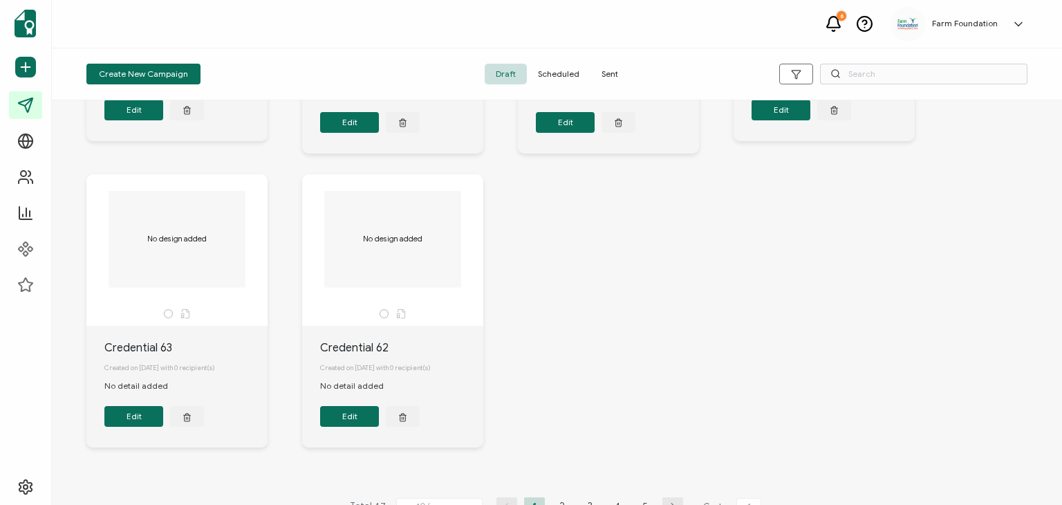
scroll to position [601, 0]
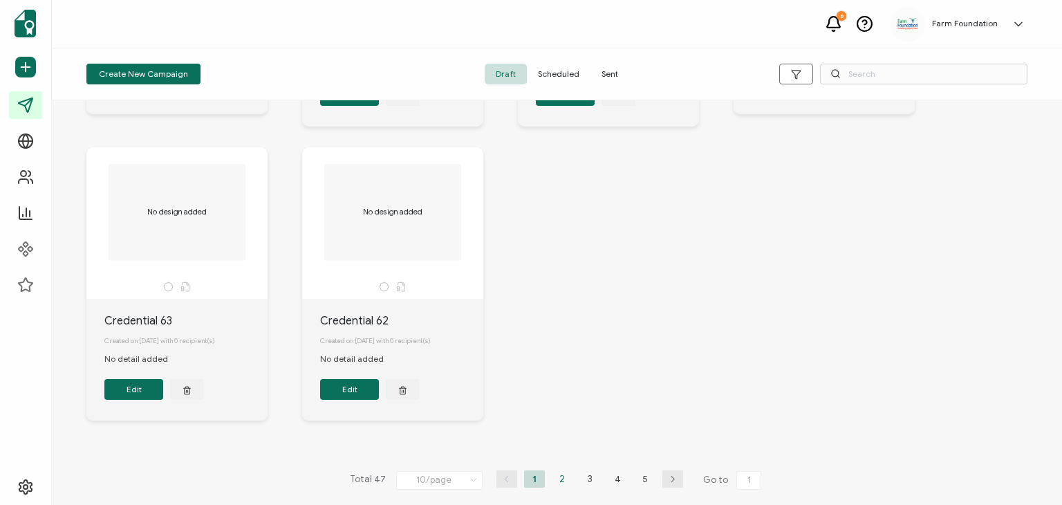
click at [558, 480] on li "2" at bounding box center [562, 478] width 21 height 17
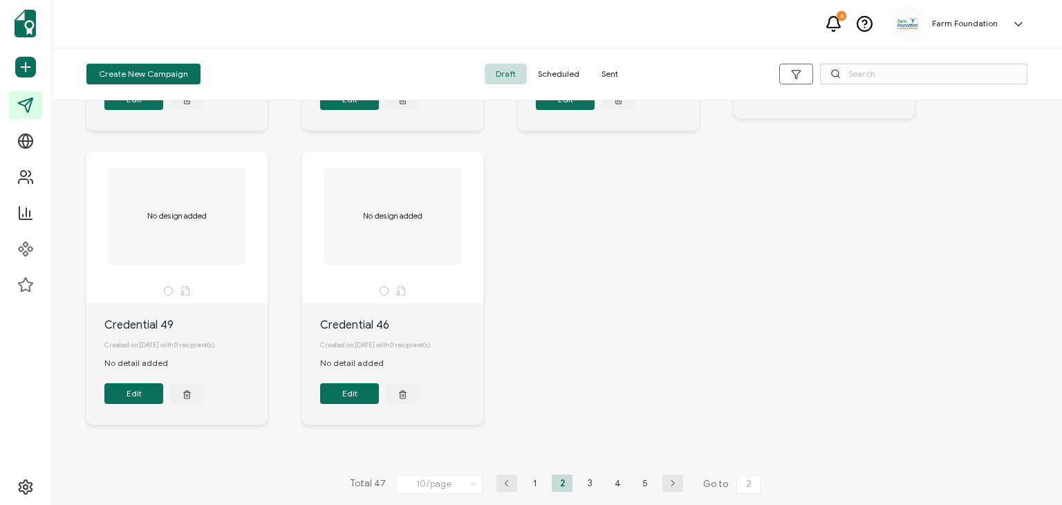
scroll to position [614, 0]
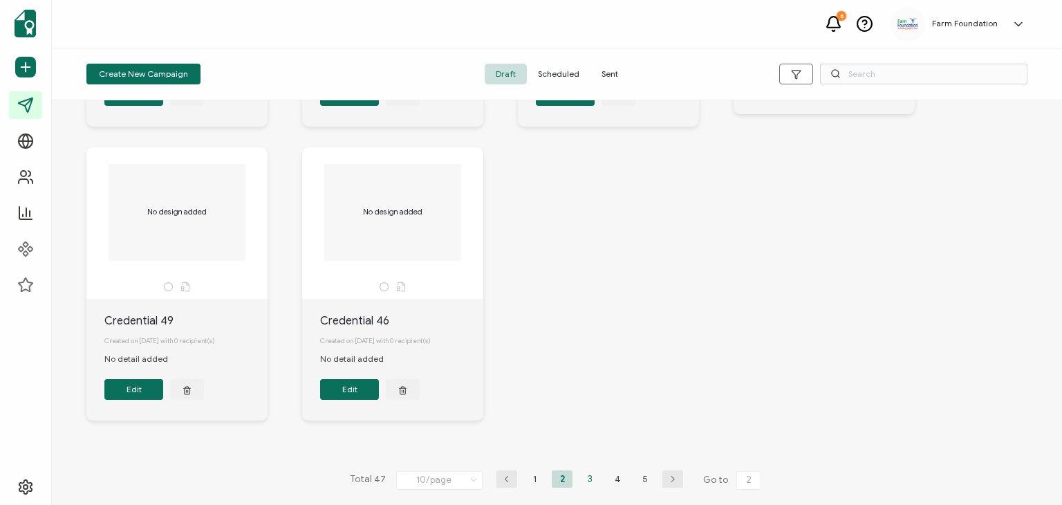
click at [591, 480] on li "3" at bounding box center [589, 478] width 21 height 17
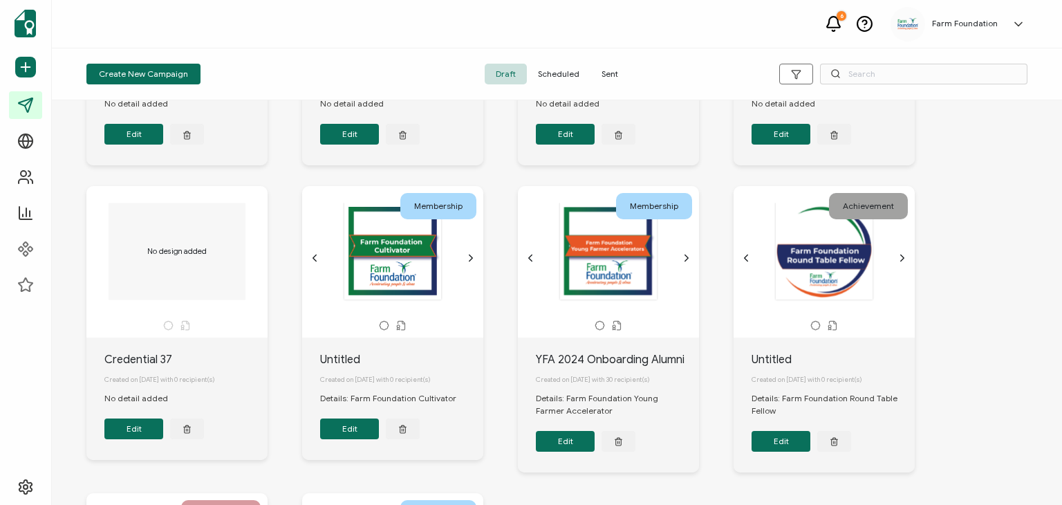
scroll to position [252, 0]
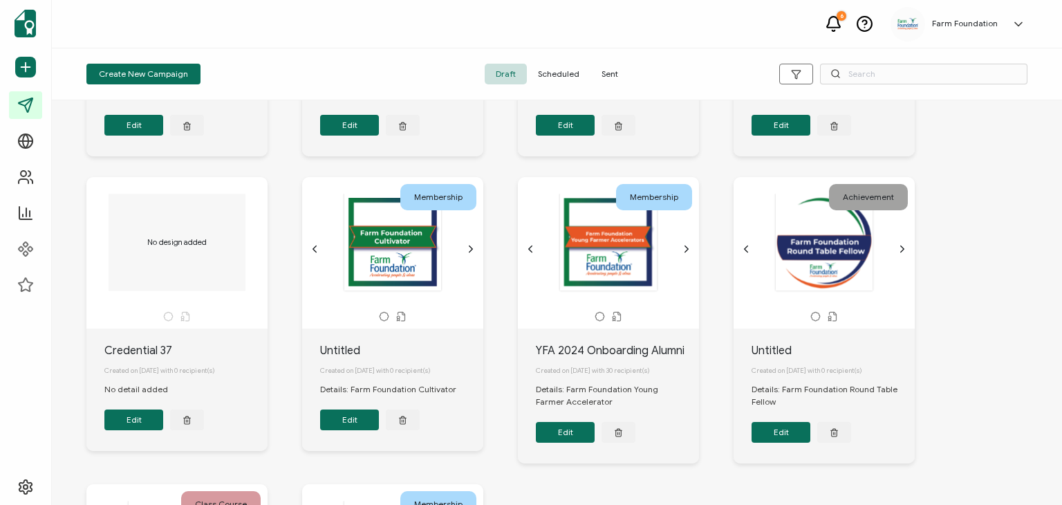
click at [405, 261] on div at bounding box center [392, 243] width 145 height 98
click at [469, 251] on icon "chevron forward outline" at bounding box center [470, 249] width 3 height 6
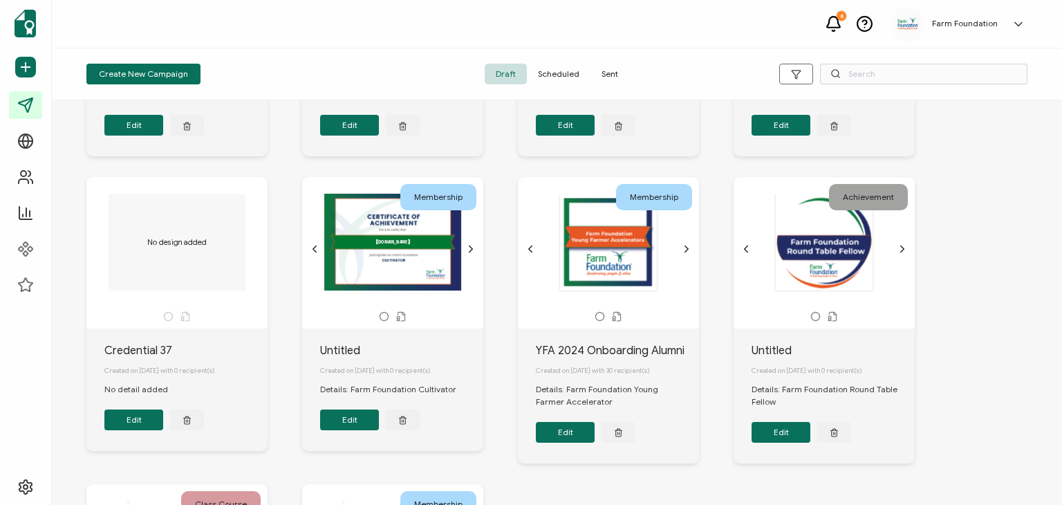
click at [469, 252] on icon "chevron forward outline" at bounding box center [470, 249] width 3 height 6
click at [316, 253] on icon "chevron back outline" at bounding box center [314, 248] width 11 height 11
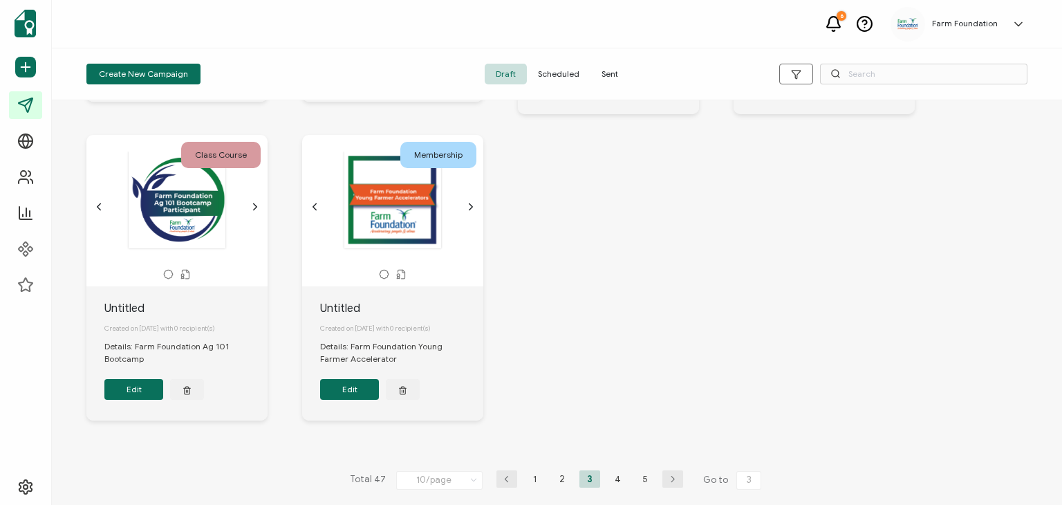
scroll to position [601, 0]
click at [133, 71] on span "Create New Campaign" at bounding box center [143, 74] width 89 height 8
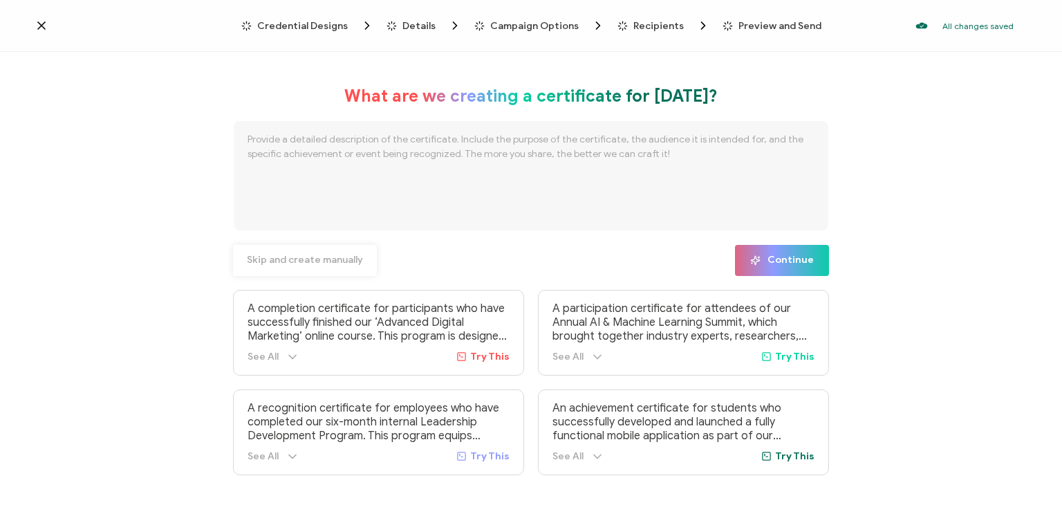
click at [317, 260] on span "Skip and create manually" at bounding box center [305, 260] width 116 height 10
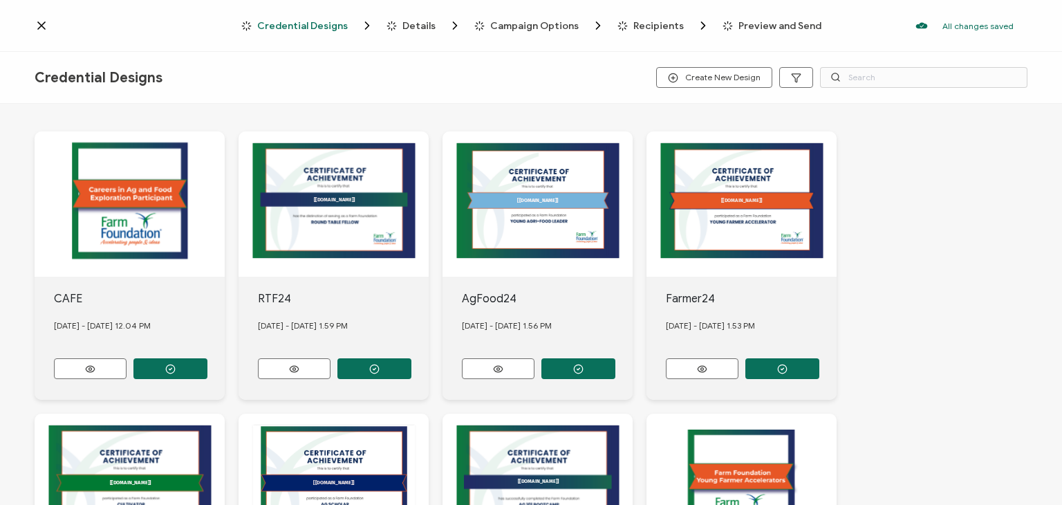
click at [38, 24] on icon at bounding box center [42, 26] width 14 height 14
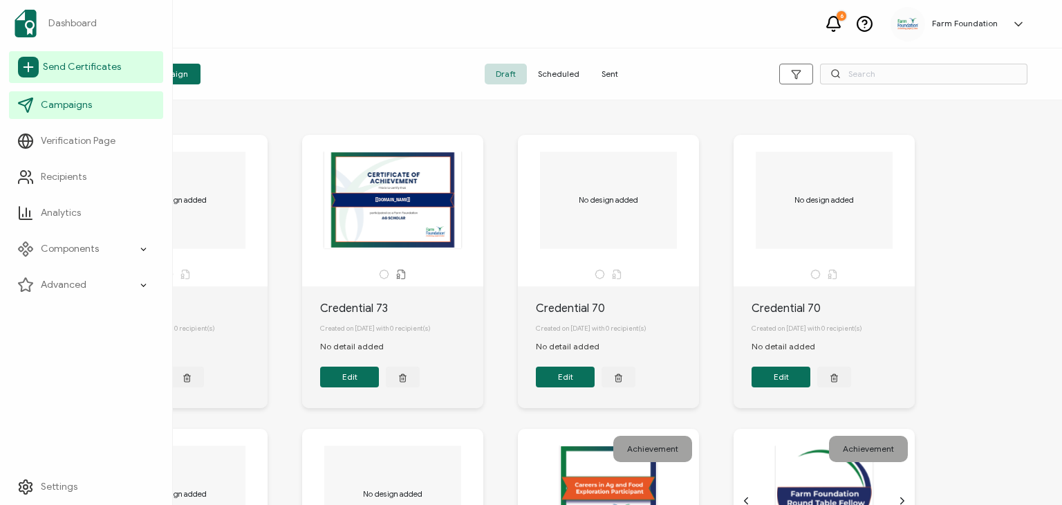
click at [113, 70] on span "Send Certificates" at bounding box center [82, 67] width 78 height 14
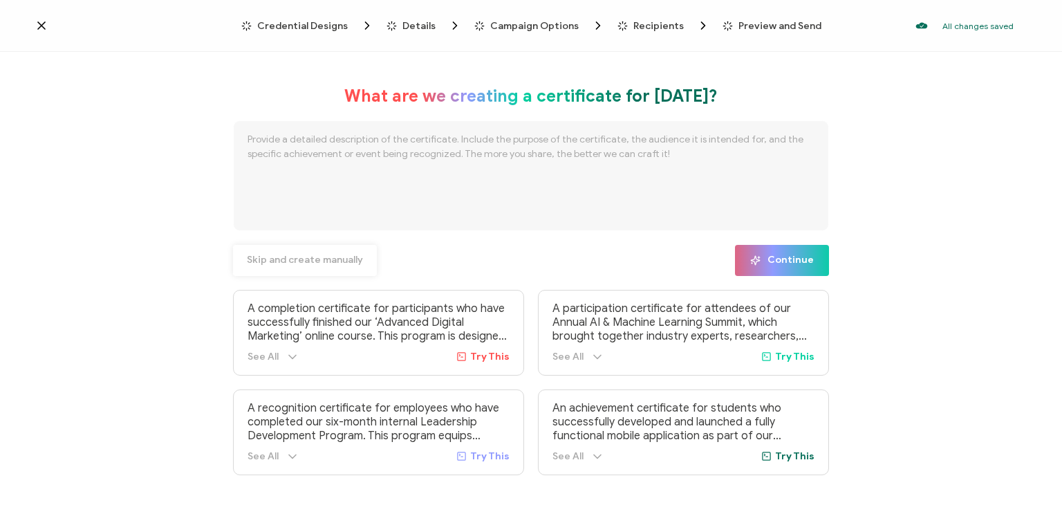
click at [329, 259] on span "Skip and create manually" at bounding box center [305, 260] width 116 height 10
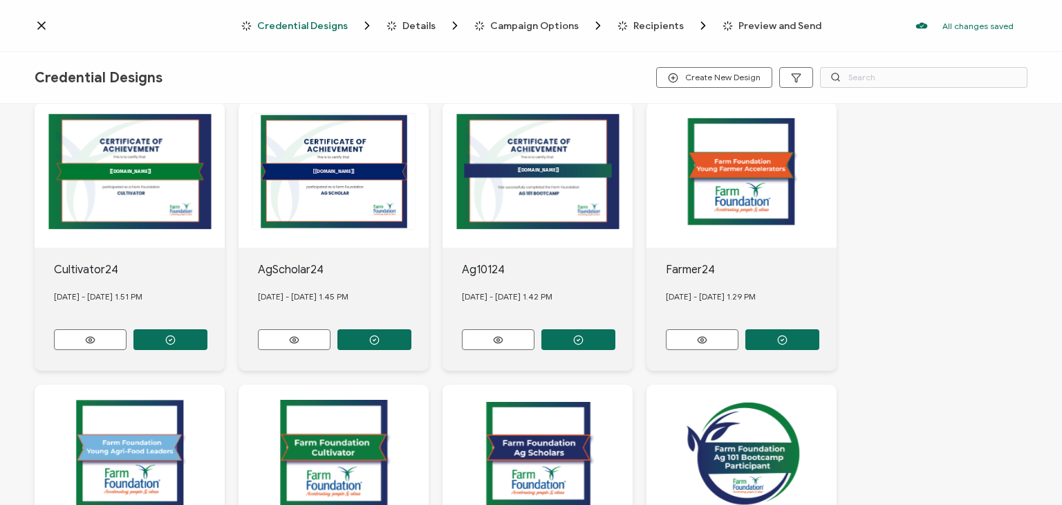
scroll to position [315, 0]
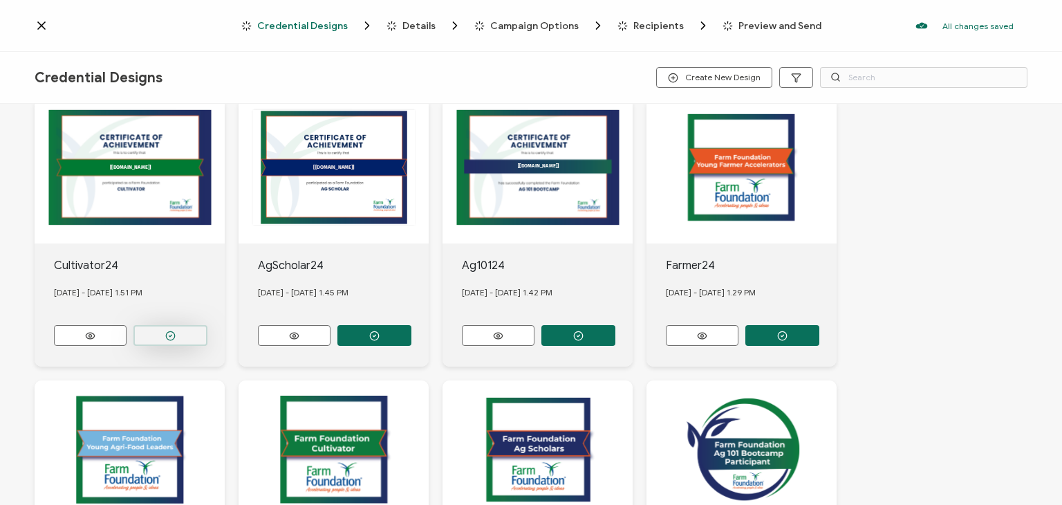
click at [176, 64] on button "button" at bounding box center [170, 53] width 74 height 21
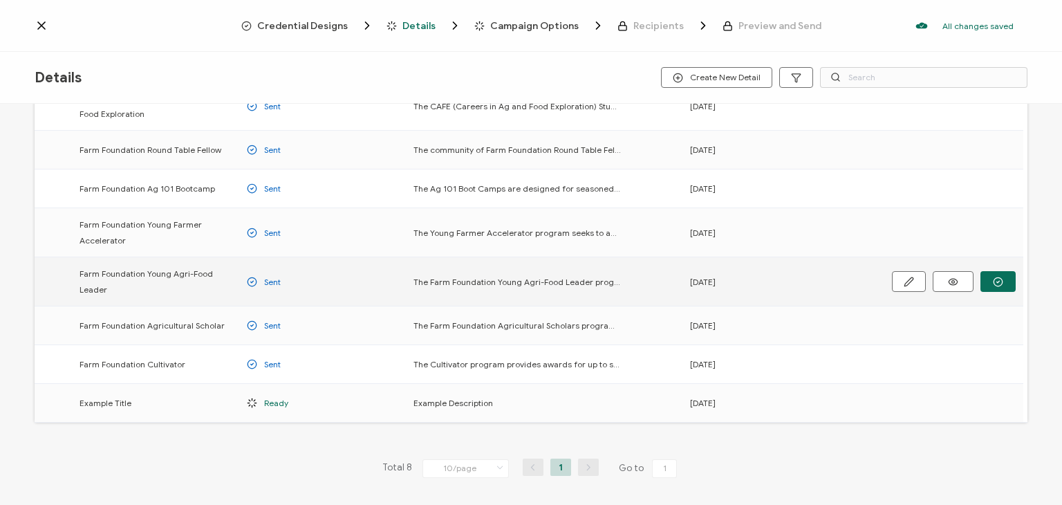
scroll to position [97, 0]
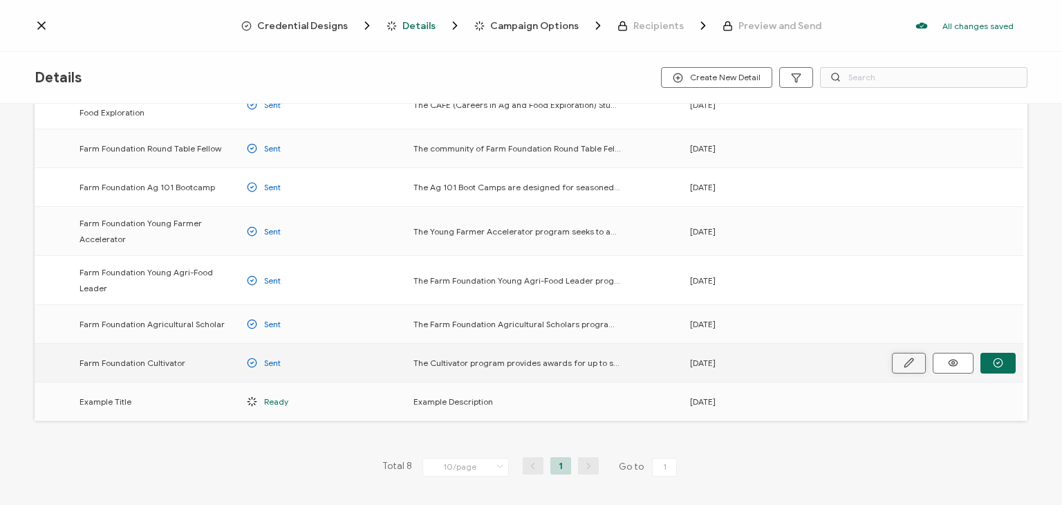
click at [0, 0] on icon "button" at bounding box center [0, 0] width 0 height 0
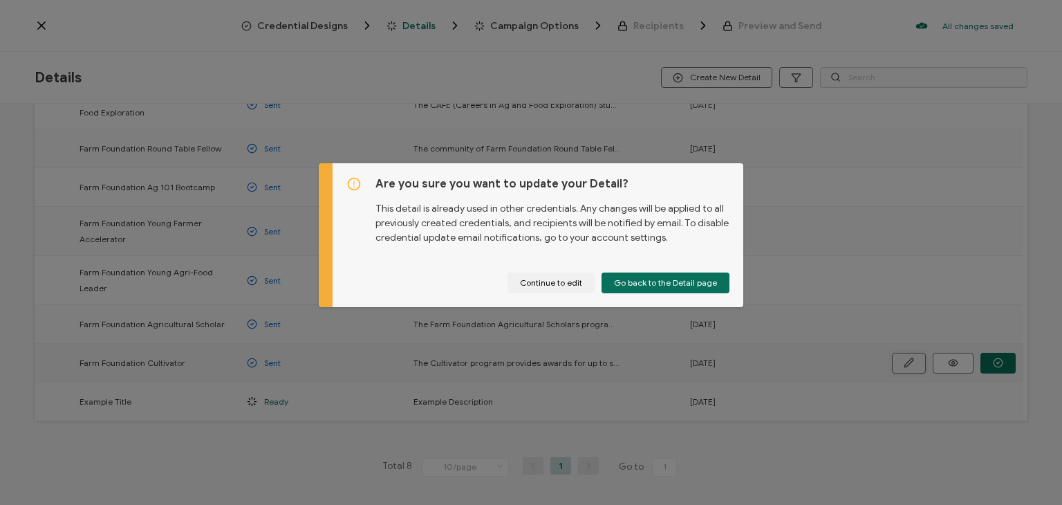
click at [913, 361] on div "Are you sure you want to update your Detail? This detail is already used in oth…" at bounding box center [531, 252] width 1062 height 505
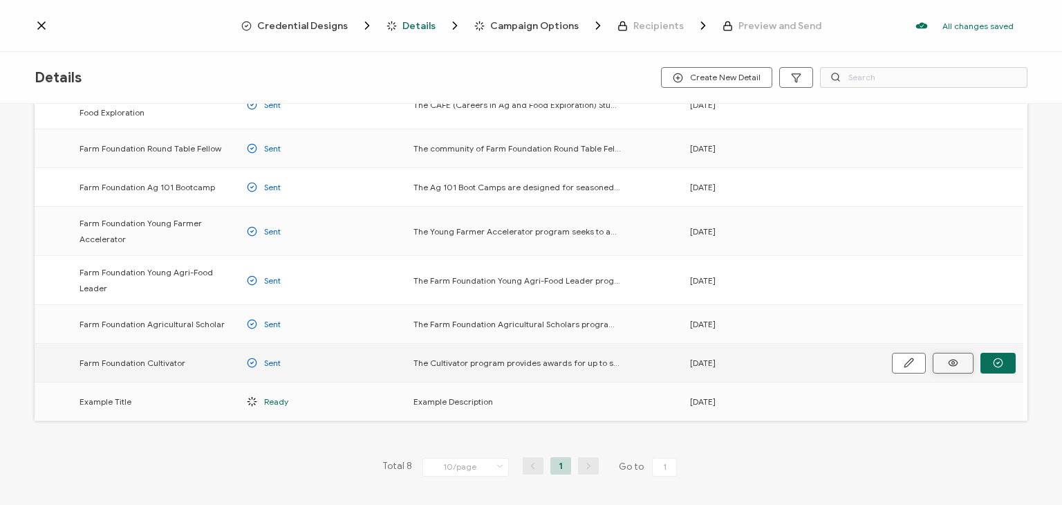
click at [0, 0] on icon at bounding box center [0, 0] width 0 height 0
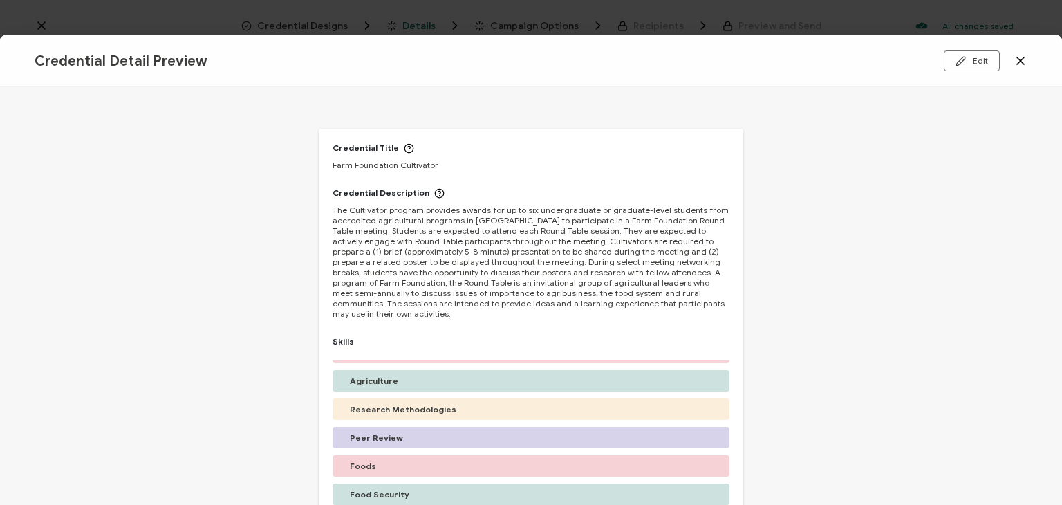
click at [1020, 62] on icon at bounding box center [1020, 61] width 14 height 14
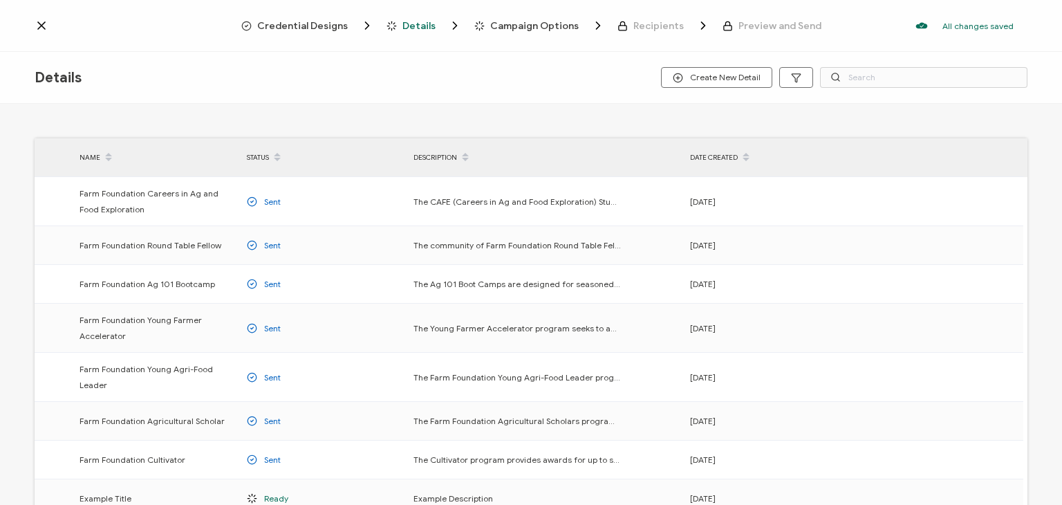
click at [42, 28] on icon at bounding box center [42, 26] width 14 height 14
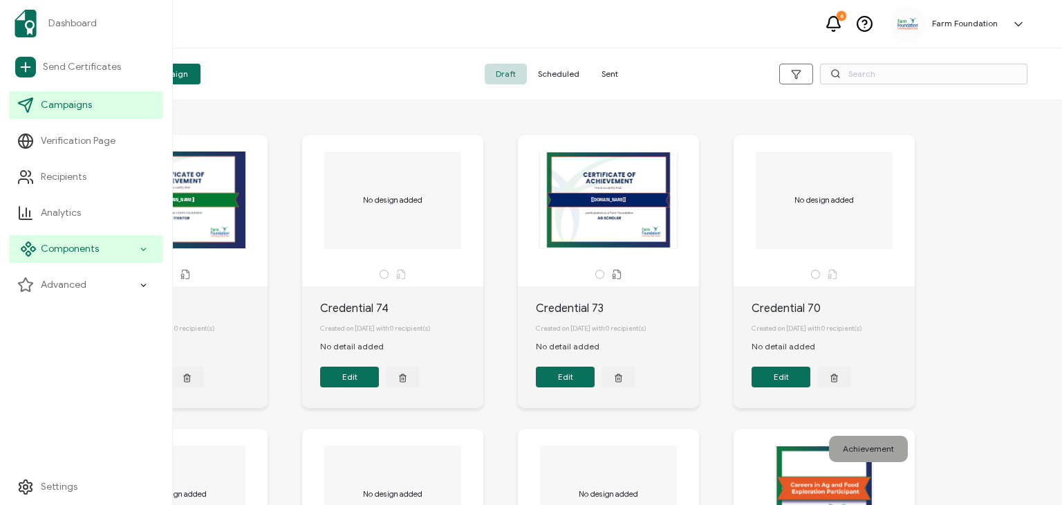
click at [147, 250] on icon at bounding box center [143, 249] width 9 height 16
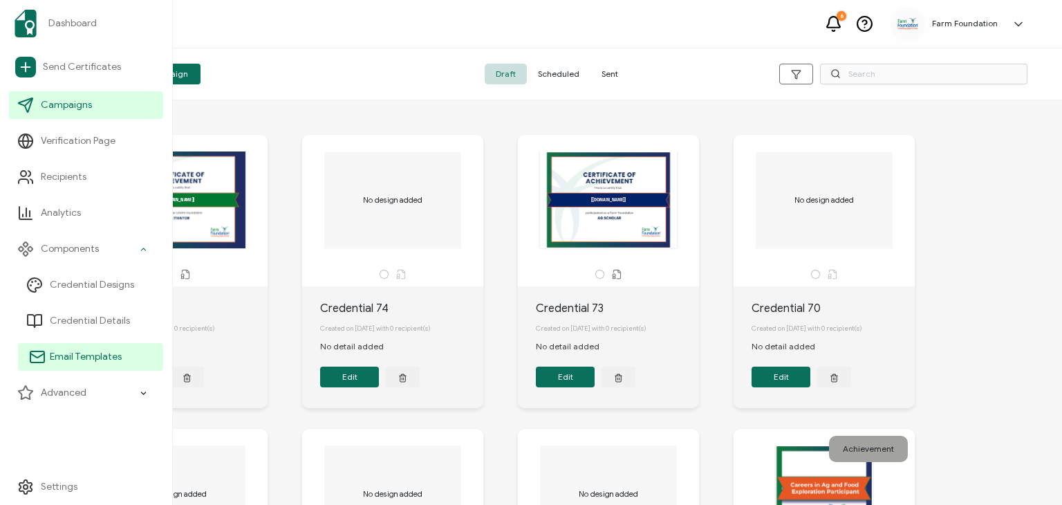
click at [110, 359] on span "Email Templates" at bounding box center [86, 357] width 72 height 14
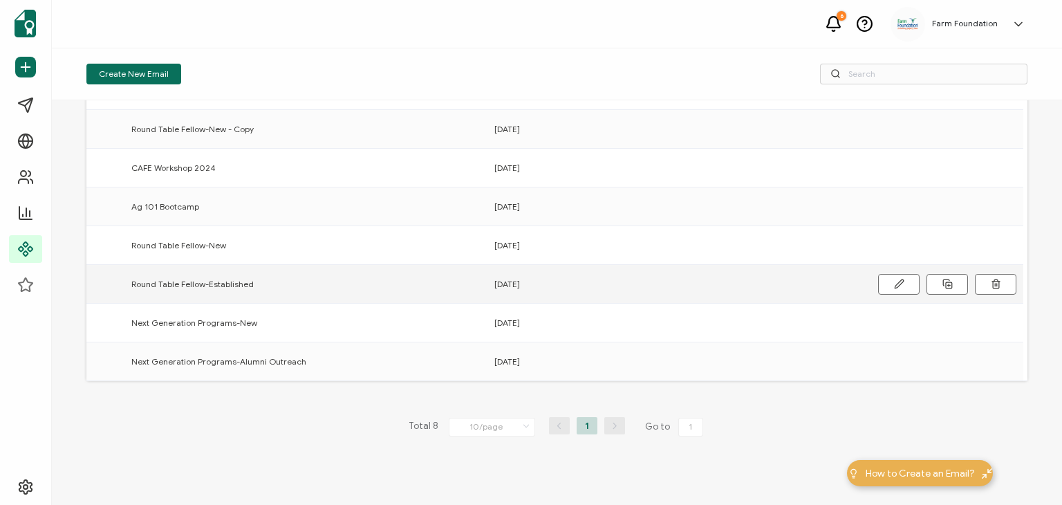
scroll to position [102, 0]
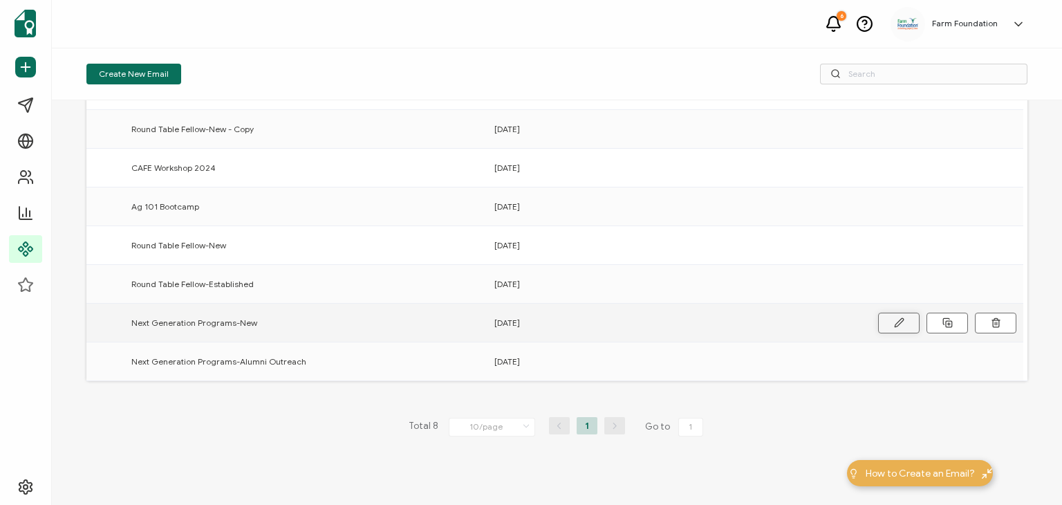
click at [0, 0] on icon at bounding box center [0, 0] width 0 height 0
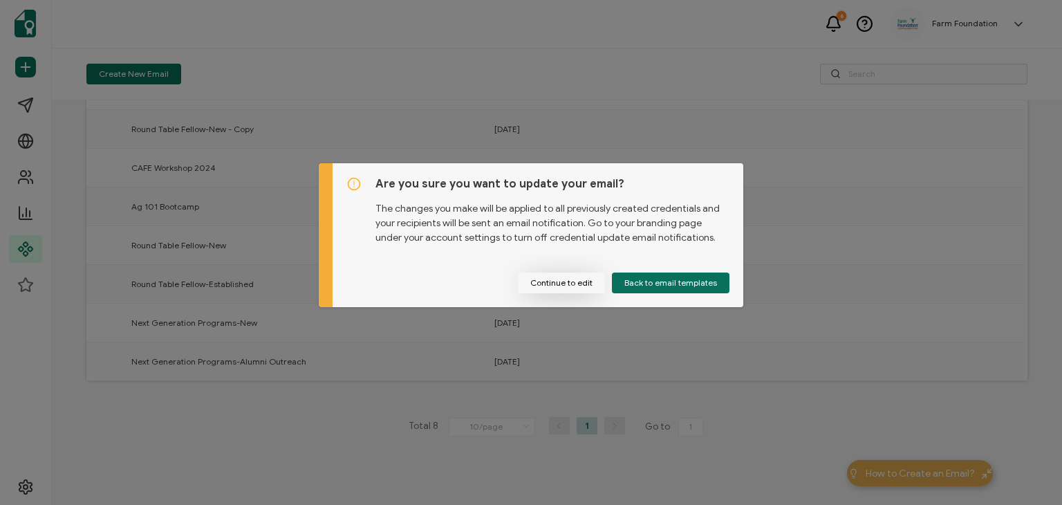
click at [552, 283] on button "Continue to edit" at bounding box center [561, 282] width 87 height 21
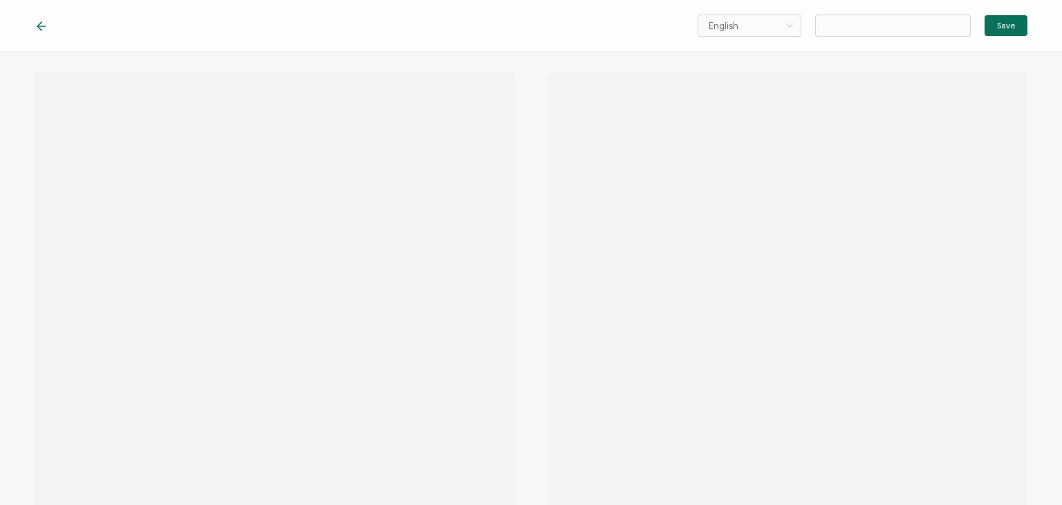
type input "Next Generation Programs-New"
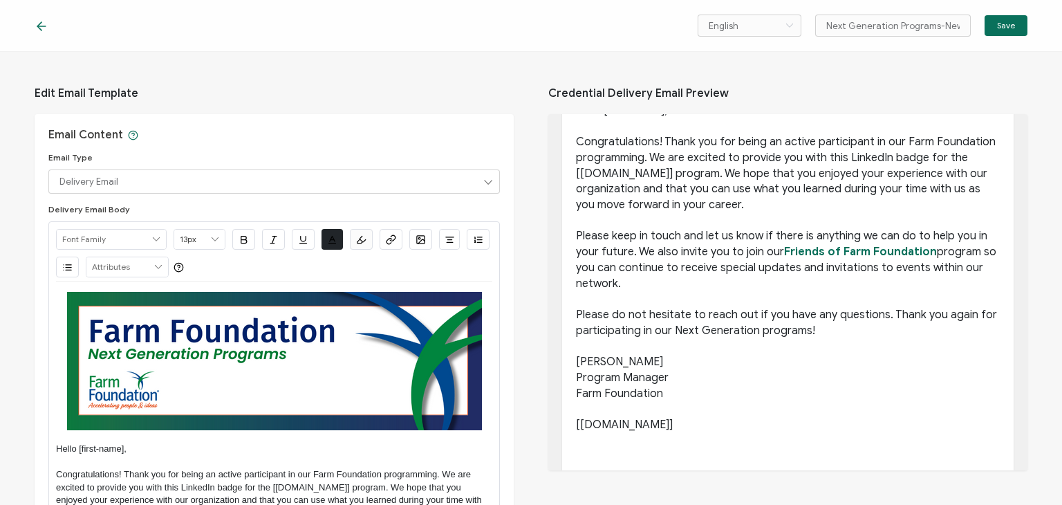
scroll to position [254, 0]
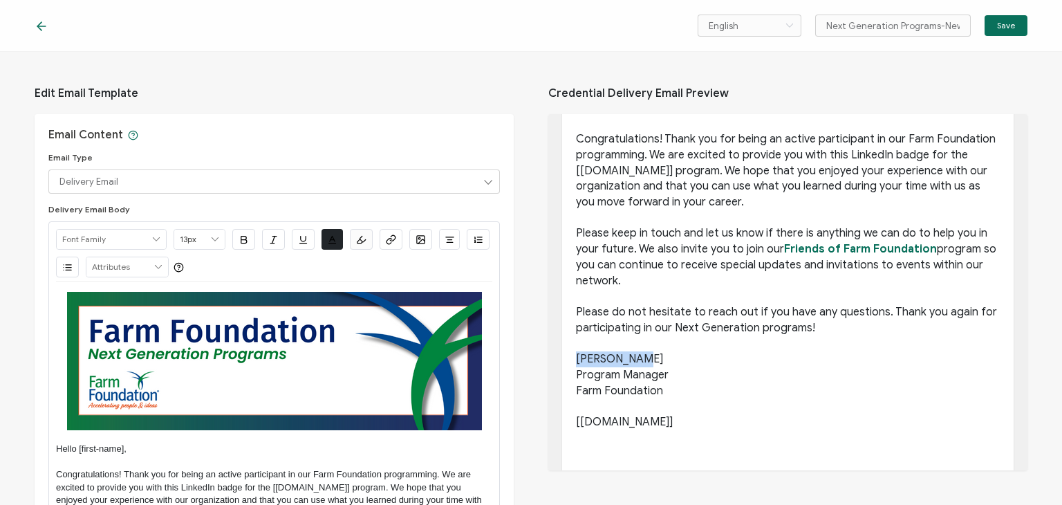
drag, startPoint x: 635, startPoint y: 357, endPoint x: 574, endPoint y: 359, distance: 61.6
click at [576, 359] on p "Jenna Wicks" at bounding box center [788, 359] width 424 height 16
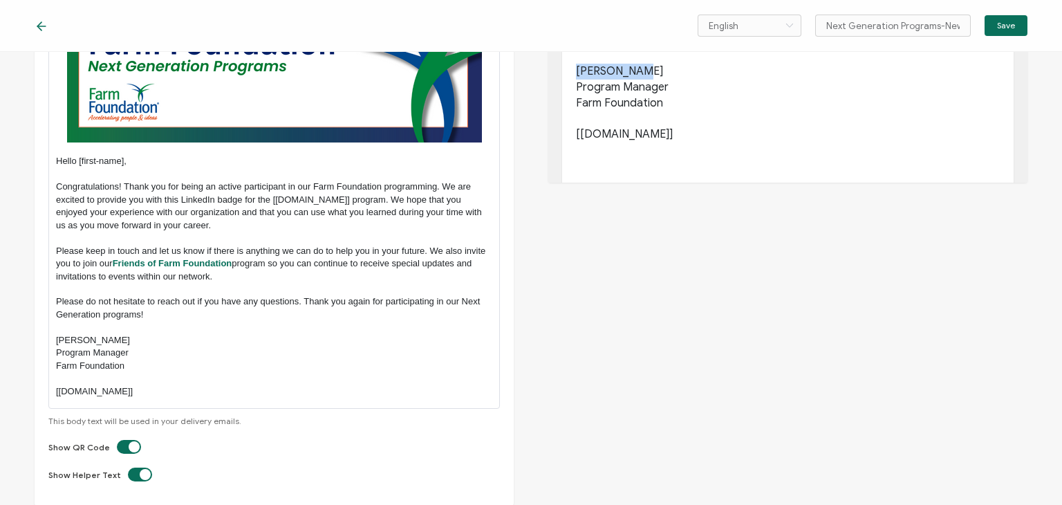
scroll to position [289, 0]
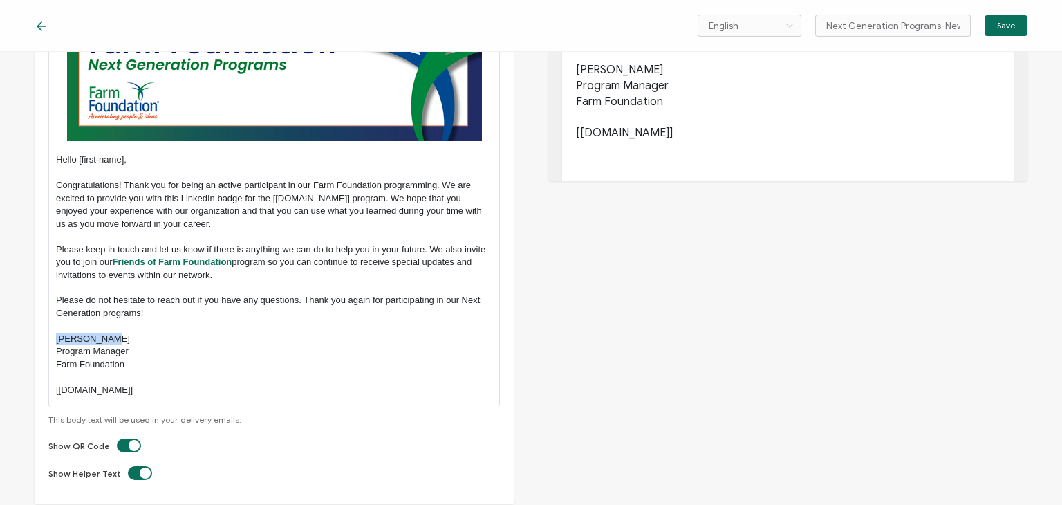
drag, startPoint x: 111, startPoint y: 335, endPoint x: 53, endPoint y: 343, distance: 59.2
click at [53, 343] on div "Alright Sans Amita Archivo Black Arial Arimo Blinker Caveat Charm Charmonman Ci…" at bounding box center [273, 169] width 451 height 475
click at [149, 359] on p "Farm Foundation" at bounding box center [274, 364] width 436 height 12
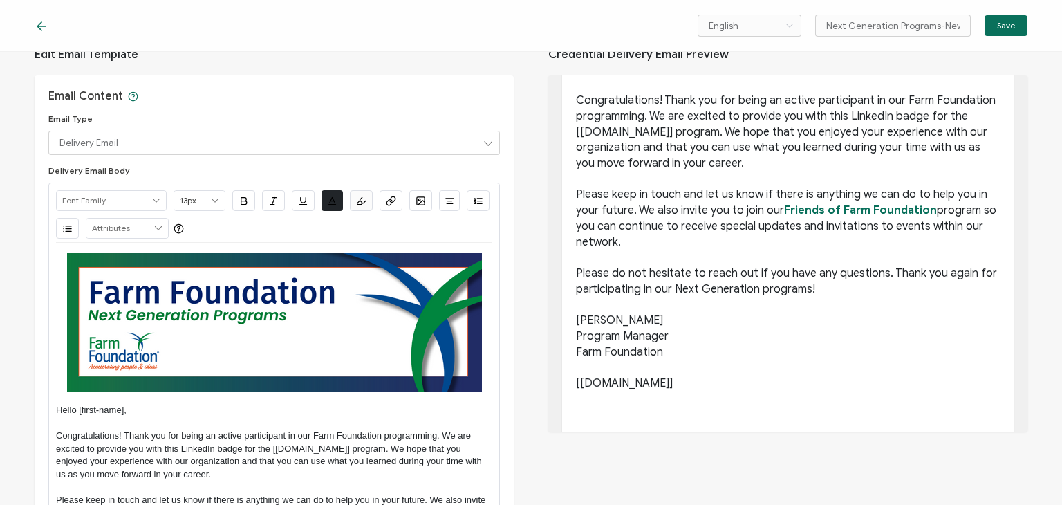
scroll to position [0, 0]
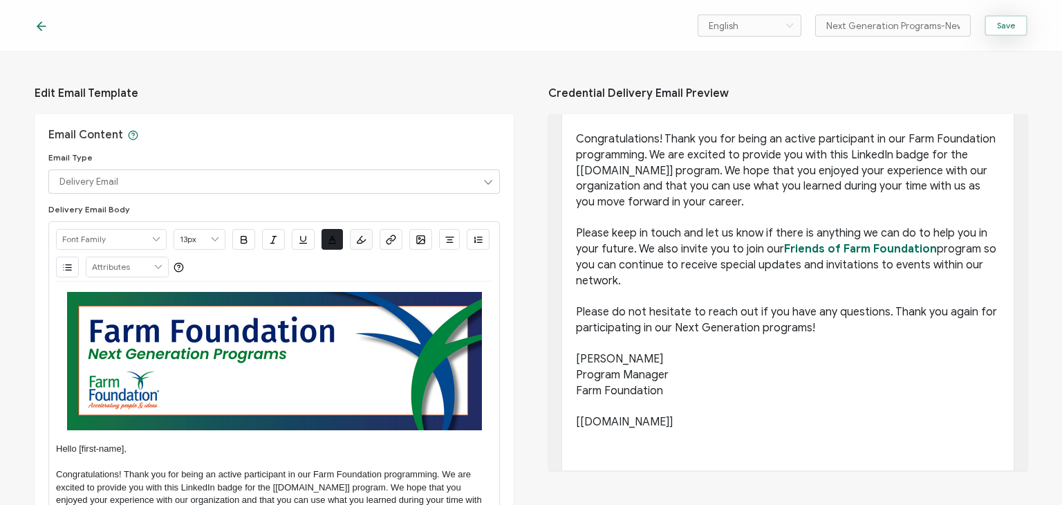
click at [1015, 26] on button "Save" at bounding box center [1005, 25] width 43 height 21
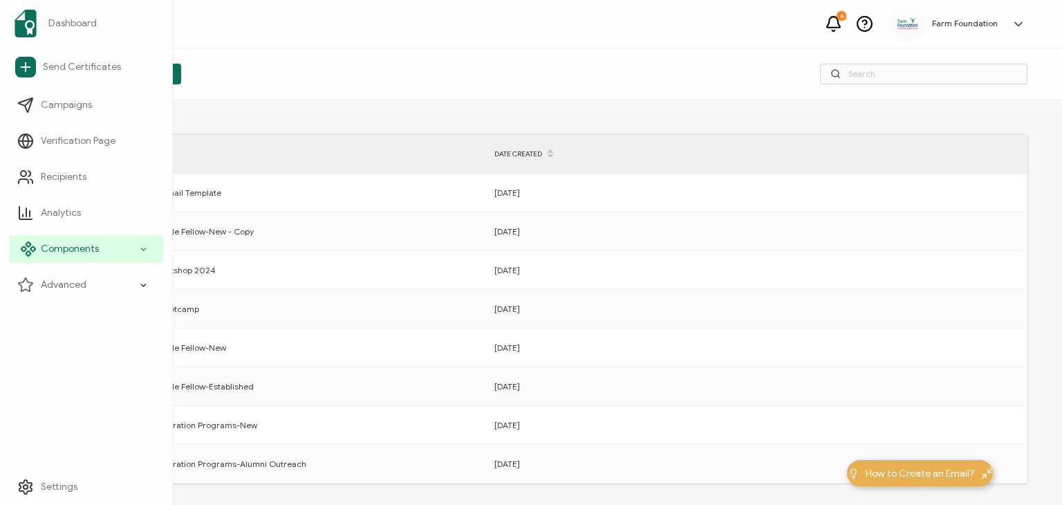
click at [143, 253] on icon at bounding box center [143, 249] width 9 height 16
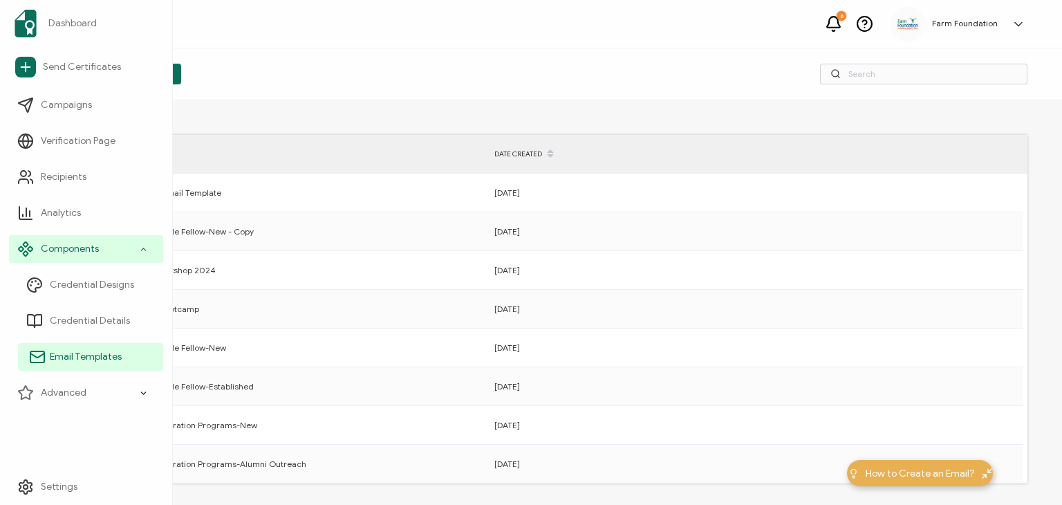
click at [66, 355] on span "Email Templates" at bounding box center [86, 357] width 72 height 14
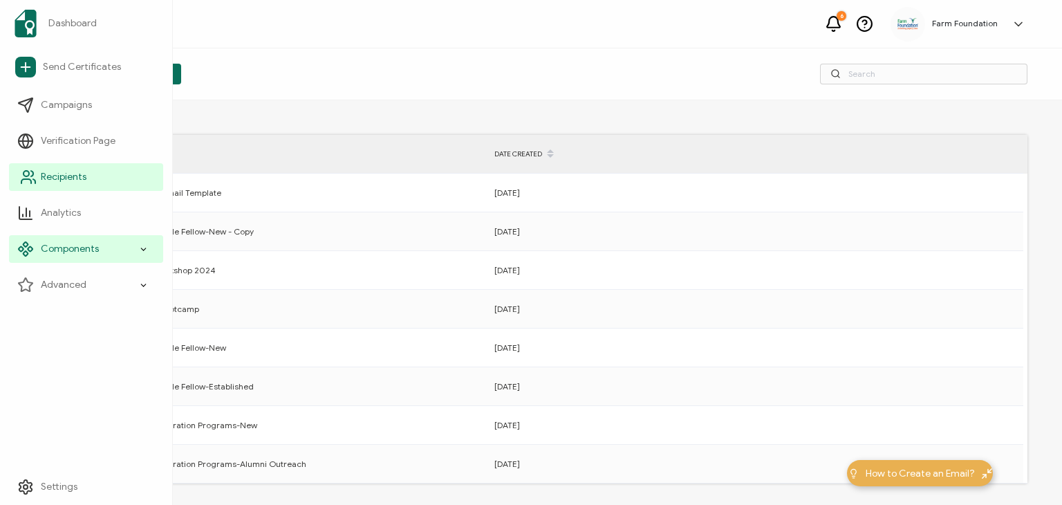
click at [44, 180] on span "Recipients" at bounding box center [64, 177] width 46 height 14
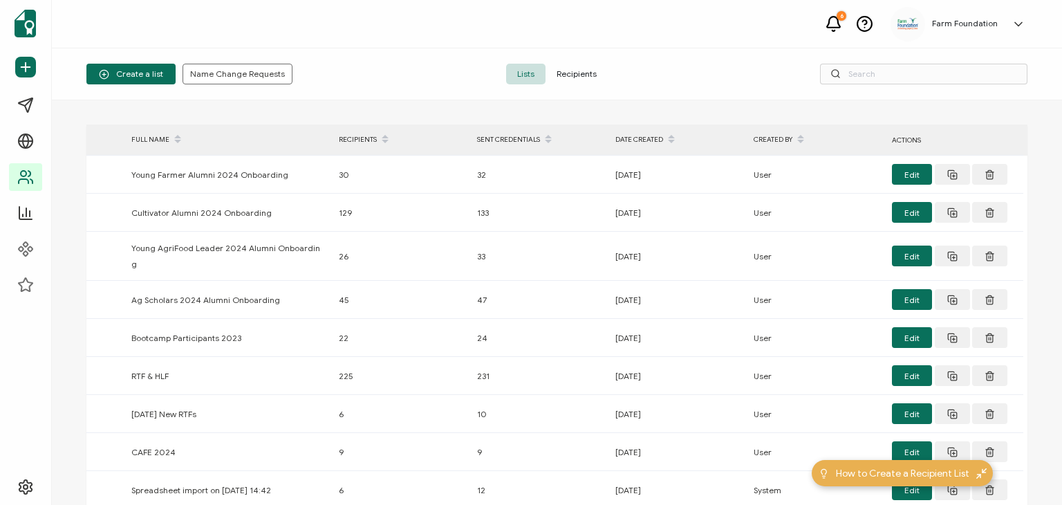
click at [578, 73] on span "Recipients" at bounding box center [576, 74] width 62 height 21
